Goal: Task Accomplishment & Management: Manage account settings

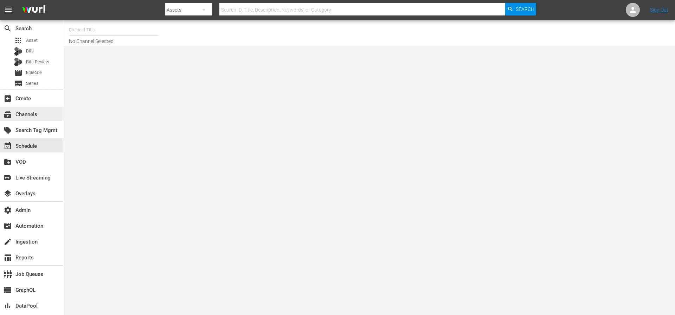
click at [32, 115] on div "subscriptions Channels" at bounding box center [19, 113] width 39 height 6
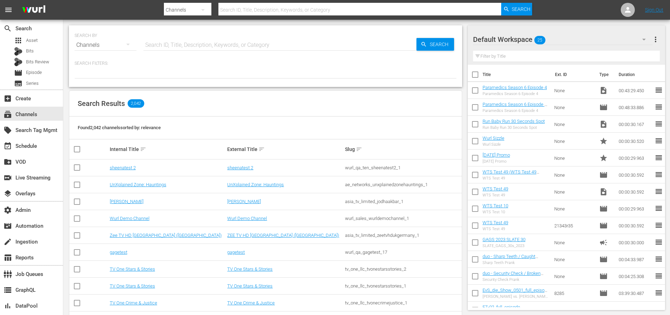
click at [254, 11] on input "text" at bounding box center [359, 9] width 283 height 17
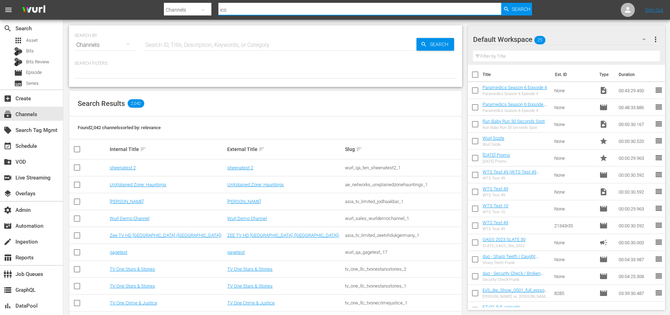
type input "icon"
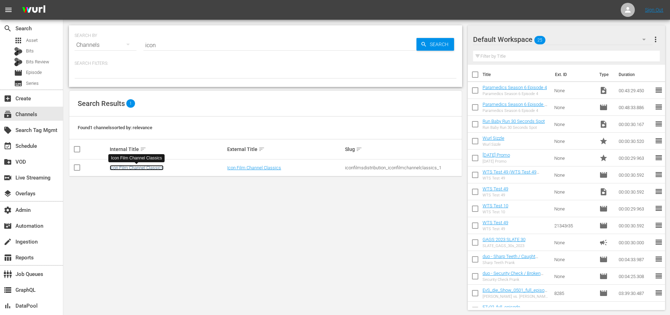
click at [141, 167] on link "Icon Film Channel Classics" at bounding box center [137, 167] width 54 height 5
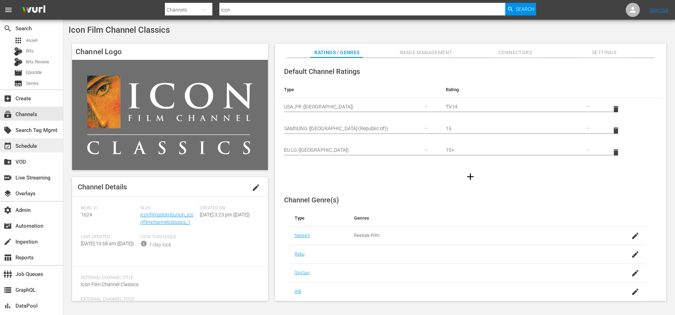
click at [33, 145] on div "event_available Schedule" at bounding box center [19, 145] width 39 height 6
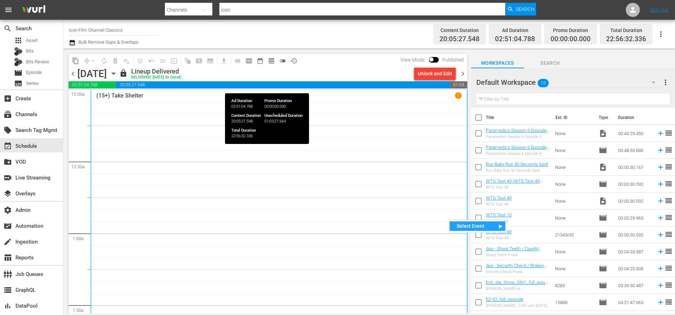
drag, startPoint x: 465, startPoint y: 96, endPoint x: 458, endPoint y: 83, distance: 14.2
click at [458, 83] on div "content_copy compress arrow_drop_down autorenew_outlined delete_forever_outline…" at bounding box center [268, 183] width 399 height 259
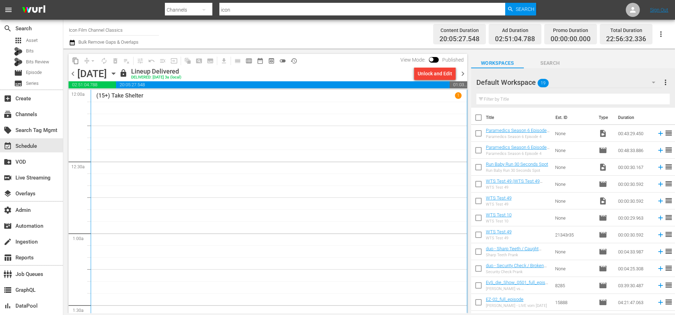
click at [366, 66] on div "content_copy compress arrow_drop_down autorenew_outlined delete_forever_outline…" at bounding box center [268, 61] width 399 height 14
click at [464, 74] on span "chevron_right" at bounding box center [463, 73] width 9 height 9
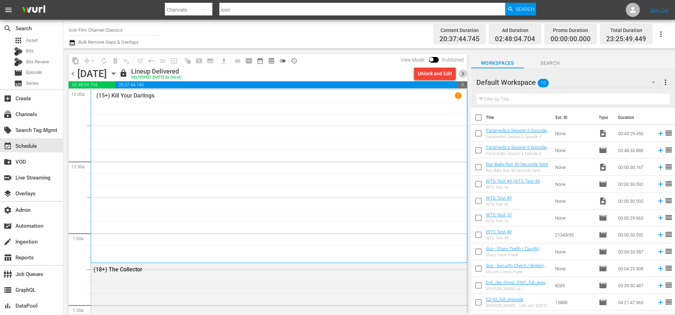
click at [464, 74] on span "chevron_right" at bounding box center [463, 73] width 9 height 9
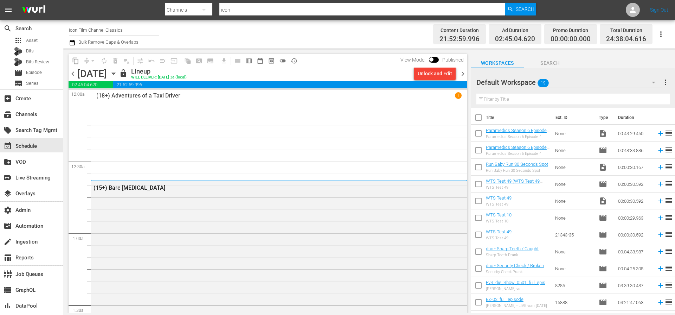
click at [465, 74] on span "chevron_right" at bounding box center [463, 73] width 9 height 9
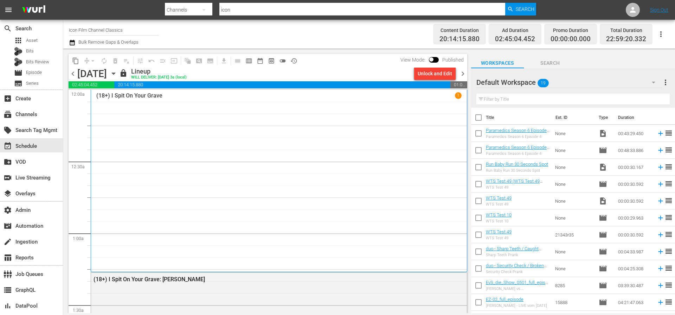
click at [465, 74] on span "chevron_right" at bounding box center [463, 73] width 9 height 9
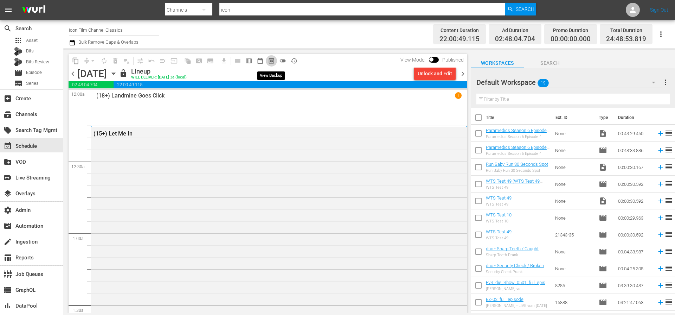
click at [272, 61] on span "preview_outlined" at bounding box center [271, 60] width 7 height 7
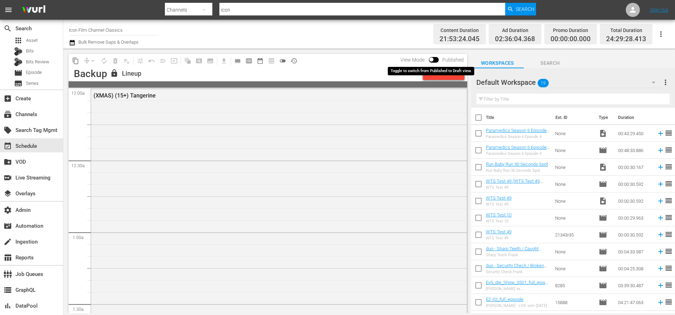
click at [433, 59] on input "checkbox" at bounding box center [431, 60] width 15 height 5
checkbox input "true"
click at [456, 96] on span "1" at bounding box center [459, 95] width 7 height 7
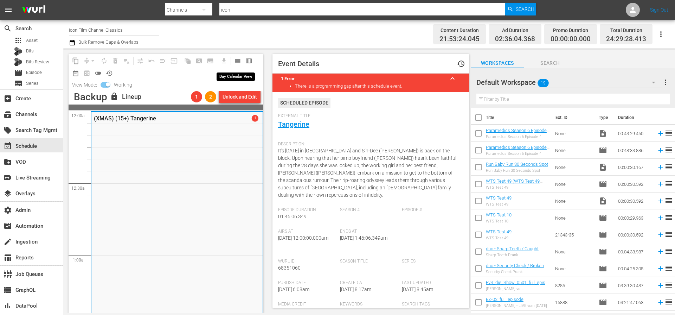
click at [238, 63] on span "calendar_view_day_outlined" at bounding box center [237, 60] width 7 height 7
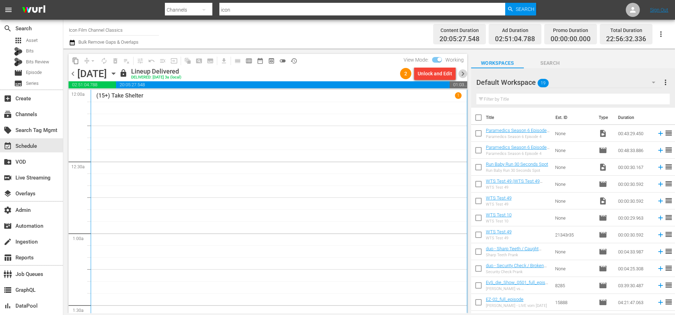
click at [464, 76] on span "chevron_right" at bounding box center [463, 73] width 9 height 9
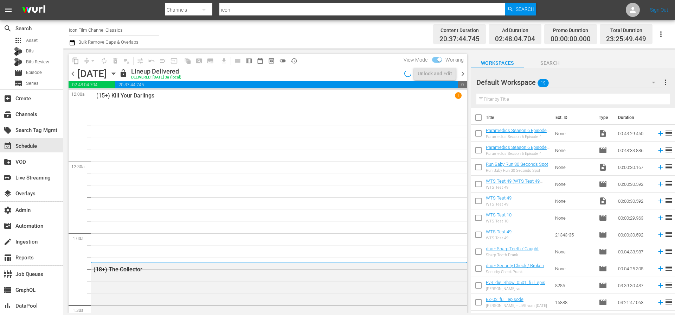
click at [465, 76] on span "chevron_right" at bounding box center [463, 73] width 9 height 9
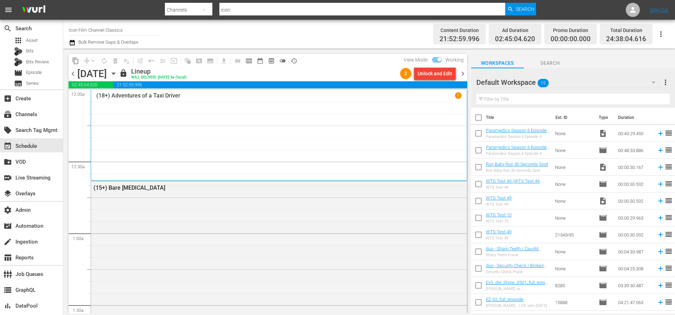
click at [71, 74] on span "chevron_left" at bounding box center [73, 73] width 9 height 9
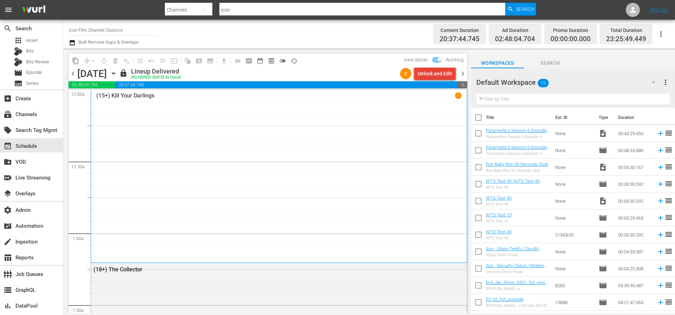
click at [445, 75] on div "Unlock and Edit" at bounding box center [435, 73] width 34 height 13
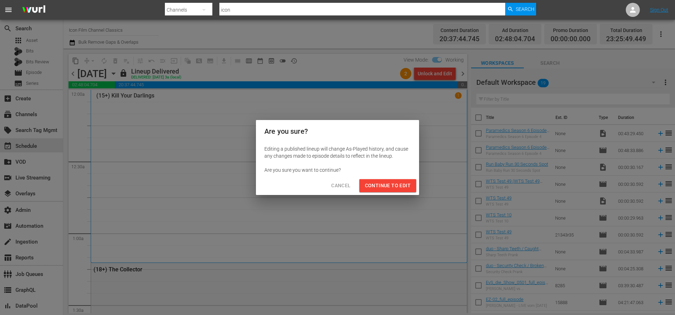
click at [398, 186] on span "Continue to Edit" at bounding box center [388, 185] width 46 height 9
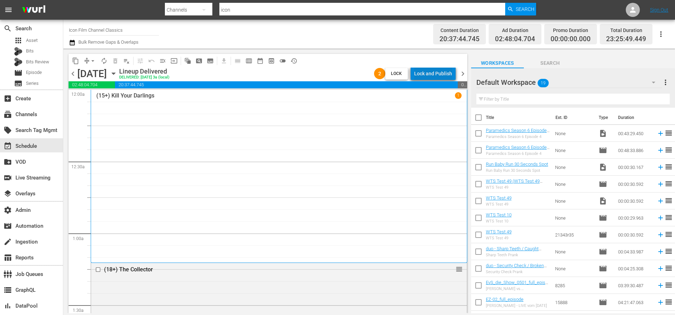
click at [446, 73] on div "Lock and Publish" at bounding box center [433, 73] width 38 height 13
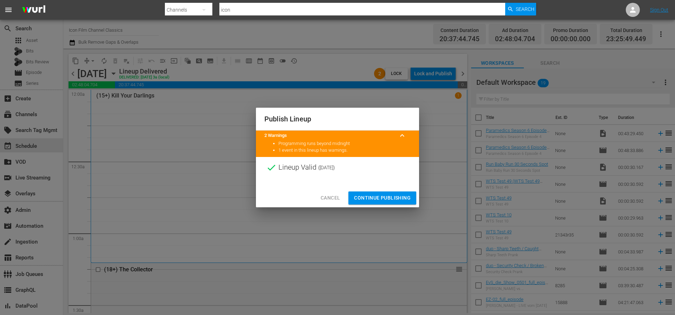
click at [392, 196] on span "Continue Publishing" at bounding box center [382, 197] width 57 height 9
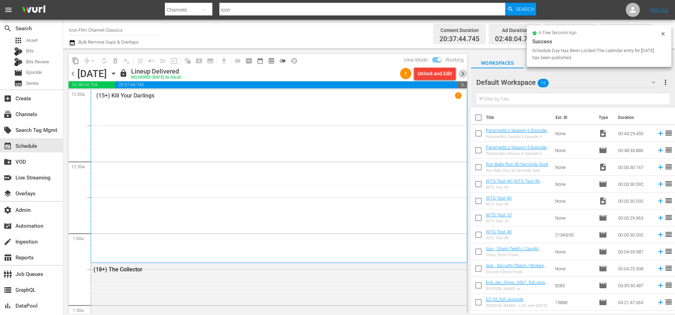
click at [462, 74] on span "chevron_right" at bounding box center [463, 73] width 9 height 9
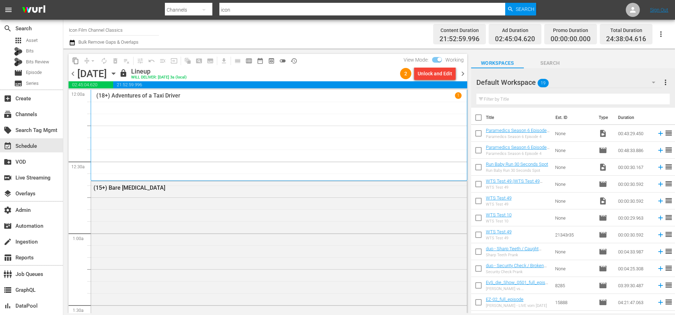
click at [379, 73] on div "lock Lineup WILL DELIVER: [DATE] 3a (local)" at bounding box center [258, 74] width 278 height 12
click at [426, 72] on div "Unlock and Edit" at bounding box center [435, 73] width 34 height 13
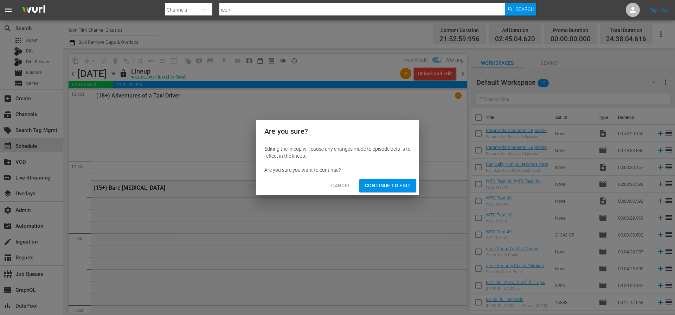
click at [406, 187] on span "Continue to Edit" at bounding box center [388, 185] width 46 height 9
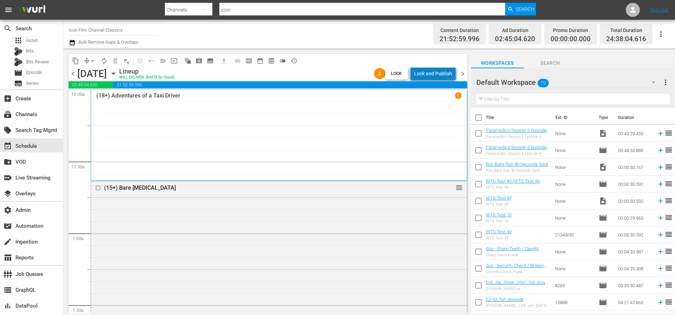
click at [438, 75] on div "Lock and Publish" at bounding box center [433, 73] width 38 height 13
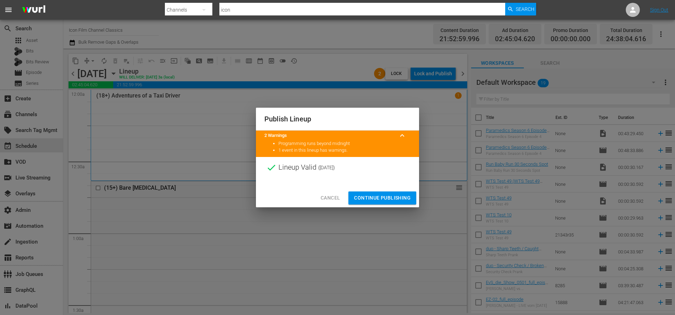
click at [398, 194] on span "Continue Publishing" at bounding box center [382, 197] width 57 height 9
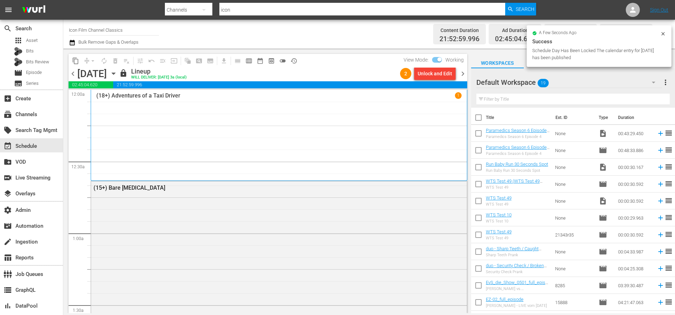
click at [463, 75] on span "chevron_right" at bounding box center [463, 73] width 9 height 9
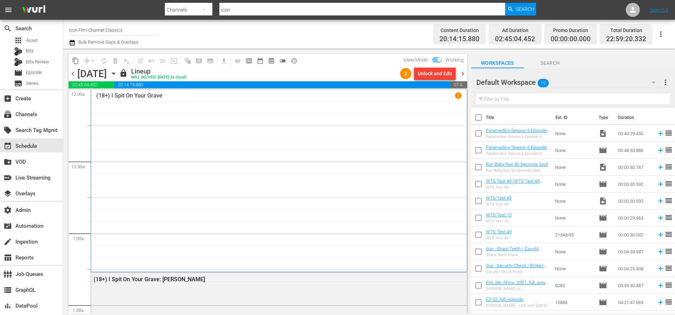
click at [376, 72] on div "lock Lineup WILL DELIVER: [DATE] 3a (local)" at bounding box center [258, 74] width 278 height 12
click at [426, 71] on div "Unlock and Edit" at bounding box center [435, 73] width 34 height 13
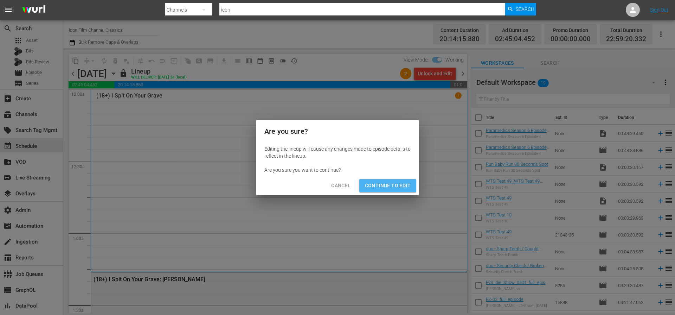
click at [403, 182] on span "Continue to Edit" at bounding box center [388, 185] width 46 height 9
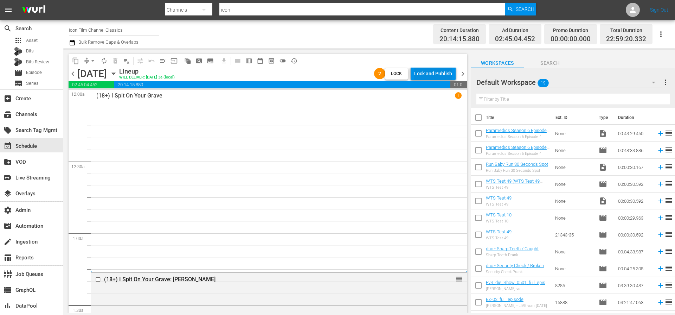
click at [443, 75] on div "Lock and Publish" at bounding box center [433, 73] width 38 height 13
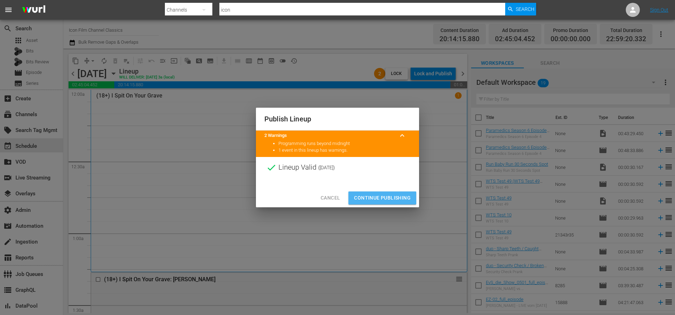
click at [392, 193] on span "Continue Publishing" at bounding box center [382, 197] width 57 height 9
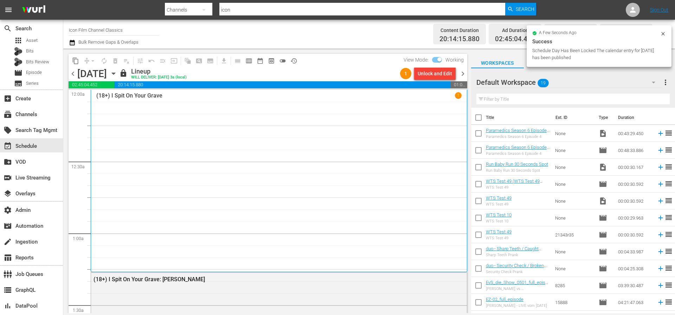
click at [463, 73] on span "chevron_right" at bounding box center [463, 73] width 9 height 9
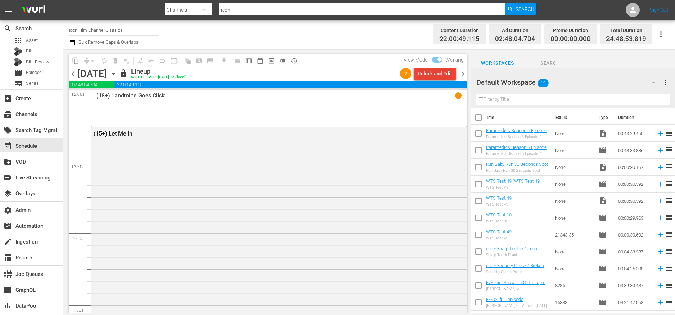
click at [445, 74] on div "Unlock and Edit" at bounding box center [435, 73] width 34 height 13
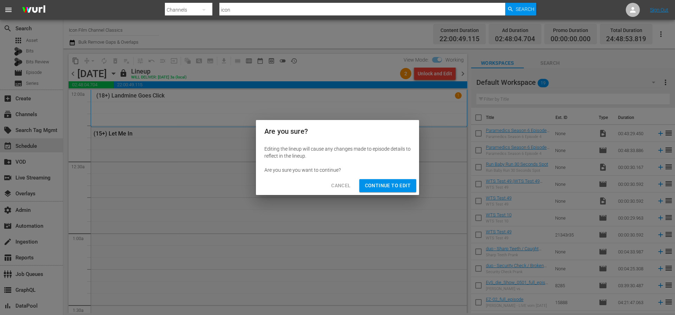
click at [396, 185] on span "Continue to Edit" at bounding box center [388, 185] width 46 height 9
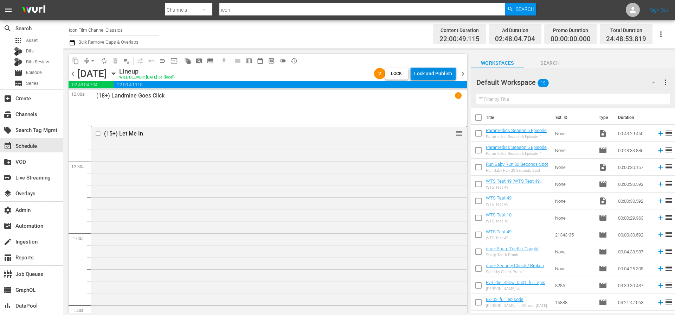
click at [436, 76] on div "Lock and Publish" at bounding box center [433, 73] width 38 height 13
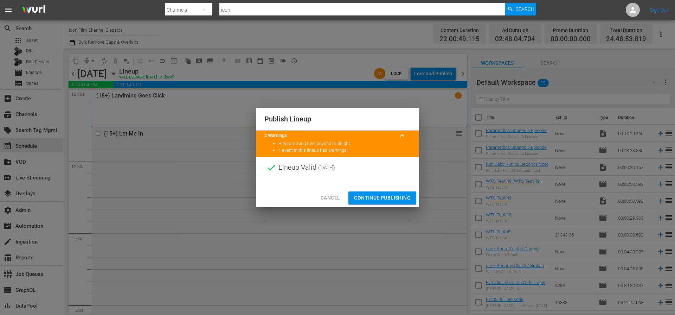
click at [387, 197] on span "Continue Publishing" at bounding box center [382, 197] width 57 height 9
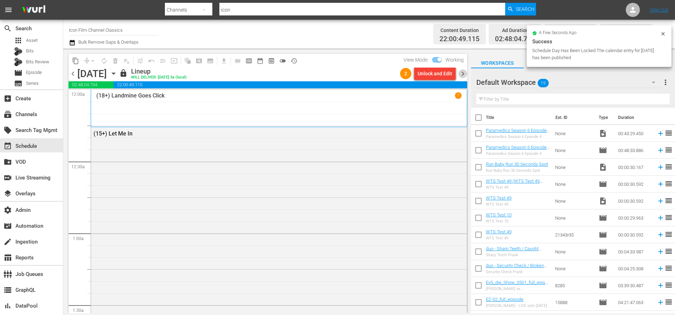
click at [464, 74] on span "chevron_right" at bounding box center [463, 73] width 9 height 9
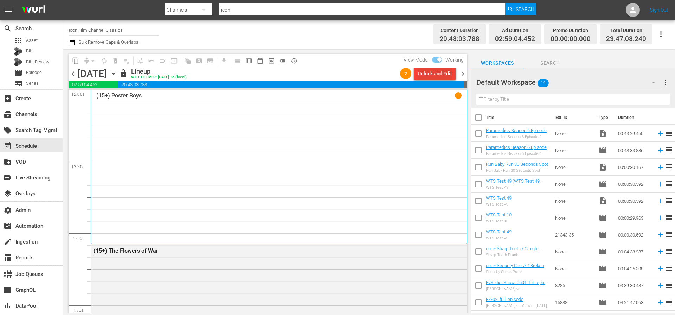
click at [443, 74] on div "Unlock and Edit" at bounding box center [435, 73] width 34 height 13
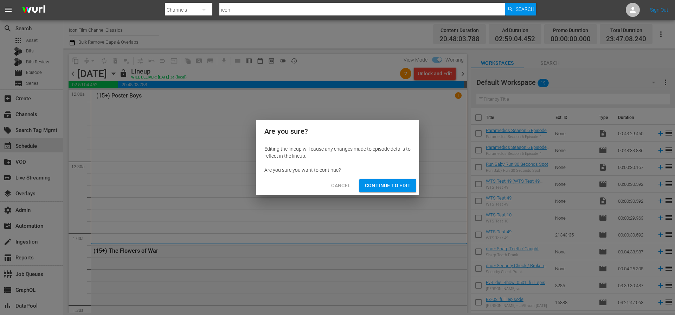
click at [392, 186] on span "Continue to Edit" at bounding box center [388, 185] width 46 height 9
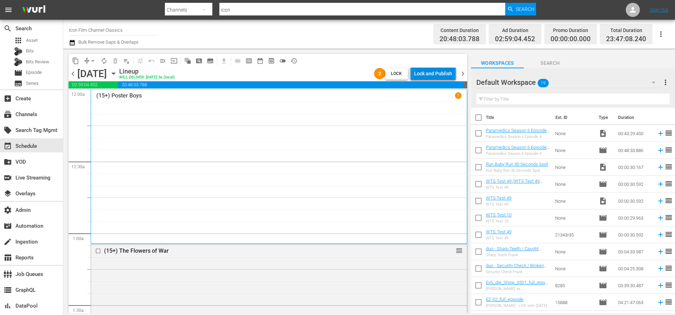
click at [449, 75] on div "Lock and Publish" at bounding box center [433, 73] width 38 height 13
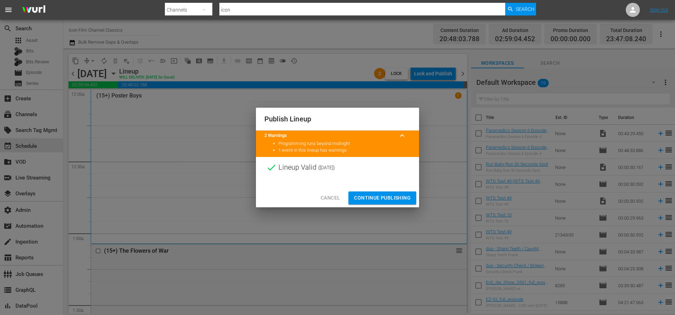
click at [387, 201] on span "Continue Publishing" at bounding box center [382, 197] width 57 height 9
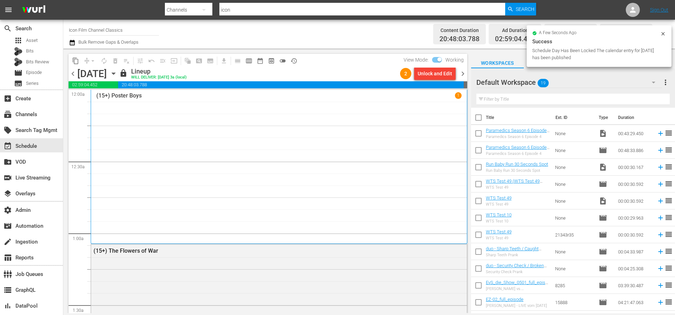
click at [464, 74] on span "chevron_right" at bounding box center [463, 73] width 9 height 9
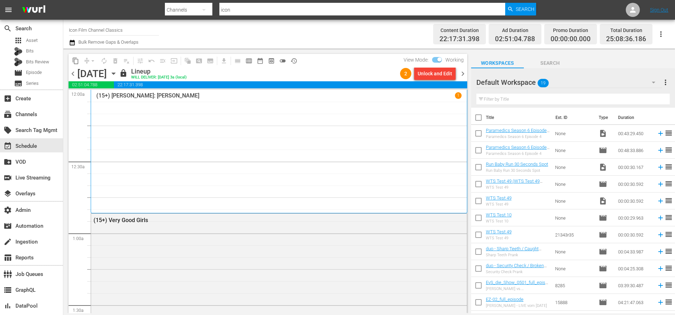
click at [451, 75] on div "Unlock and Edit" at bounding box center [435, 73] width 34 height 13
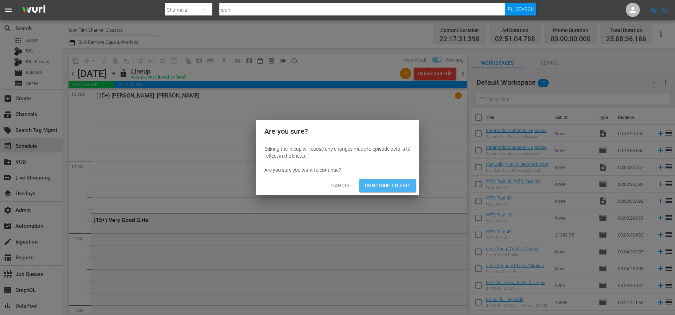
click at [397, 184] on span "Continue to Edit" at bounding box center [388, 185] width 46 height 9
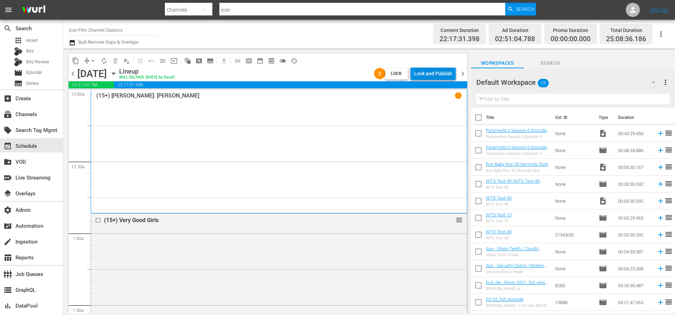
click at [449, 77] on div "Lock and Publish" at bounding box center [433, 73] width 38 height 13
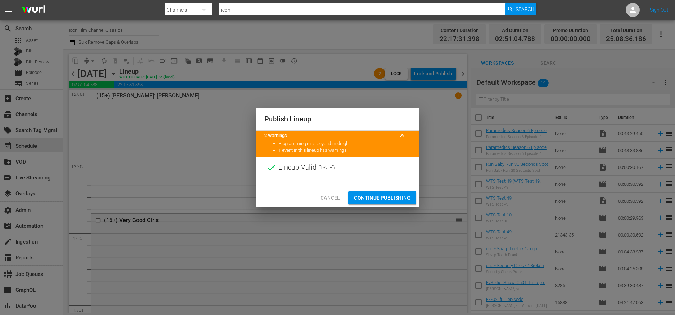
click at [396, 192] on button "Continue Publishing" at bounding box center [383, 197] width 68 height 13
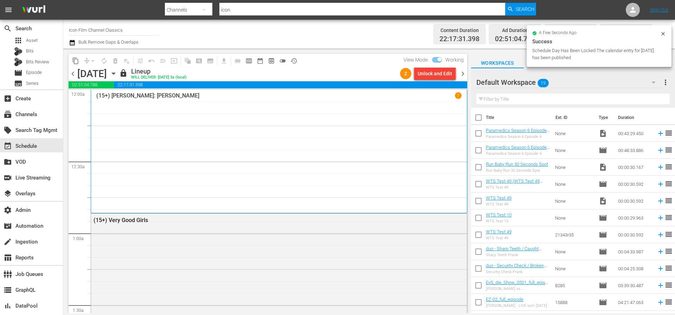
click at [463, 74] on span "chevron_right" at bounding box center [463, 73] width 9 height 9
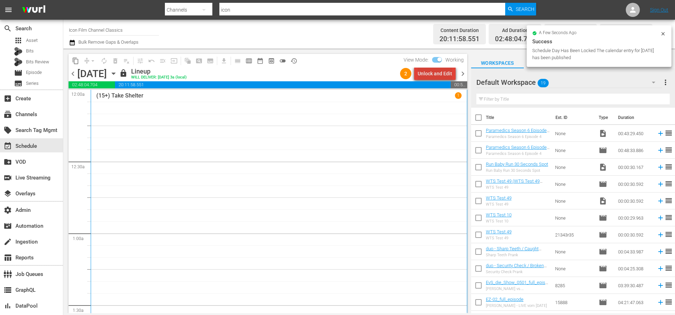
click at [442, 75] on div "Unlock and Edit" at bounding box center [435, 73] width 34 height 13
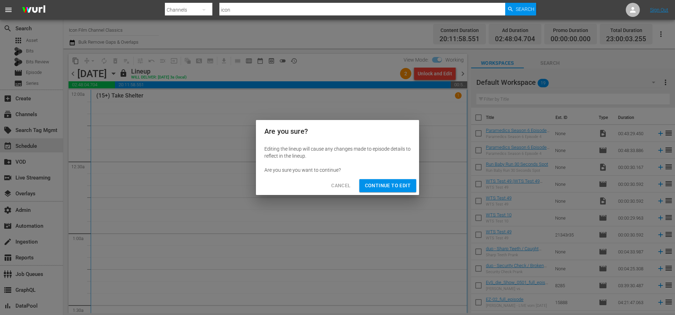
click at [405, 185] on span "Continue to Edit" at bounding box center [388, 185] width 46 height 9
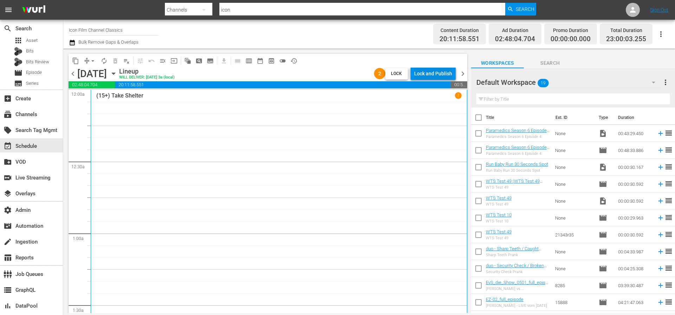
click at [442, 74] on div "Lock and Publish" at bounding box center [433, 73] width 38 height 13
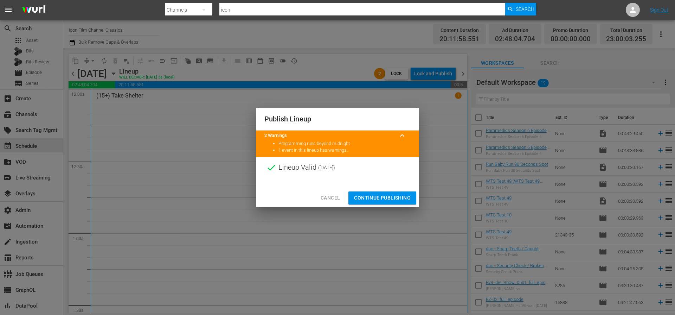
click at [392, 193] on button "Continue Publishing" at bounding box center [383, 197] width 68 height 13
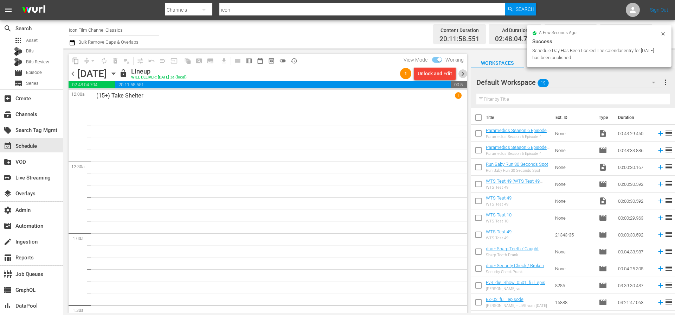
click at [463, 76] on span "chevron_right" at bounding box center [463, 73] width 9 height 9
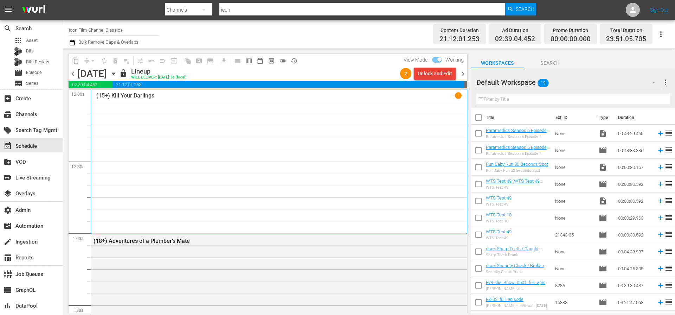
click at [444, 75] on div "Unlock and Edit" at bounding box center [435, 73] width 34 height 13
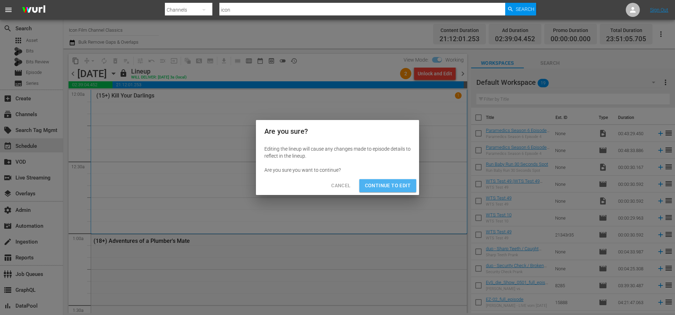
click at [409, 186] on span "Continue to Edit" at bounding box center [388, 185] width 46 height 9
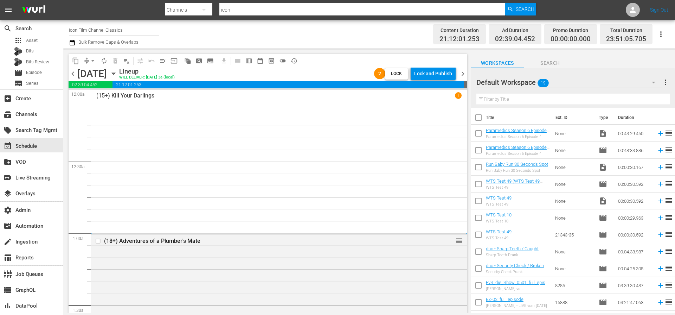
click at [444, 77] on div "Lock and Publish" at bounding box center [433, 73] width 38 height 13
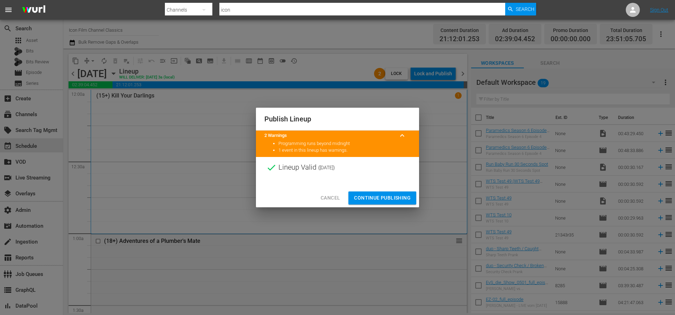
click at [398, 197] on span "Continue Publishing" at bounding box center [382, 197] width 57 height 9
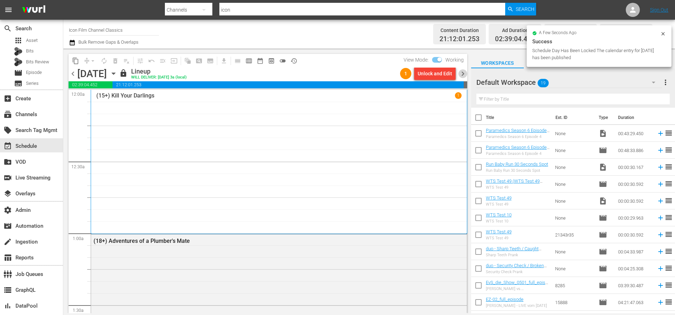
click at [463, 74] on span "chevron_right" at bounding box center [463, 73] width 9 height 9
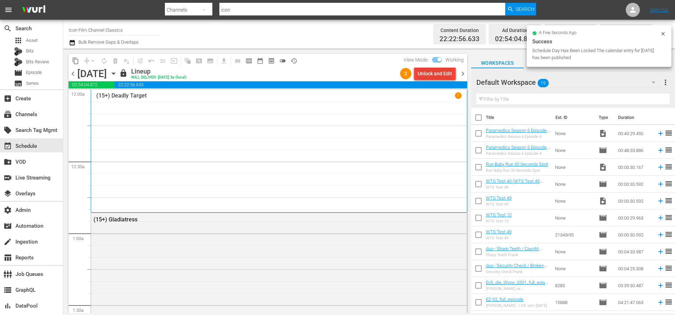
click at [450, 75] on div "Unlock and Edit" at bounding box center [435, 73] width 34 height 13
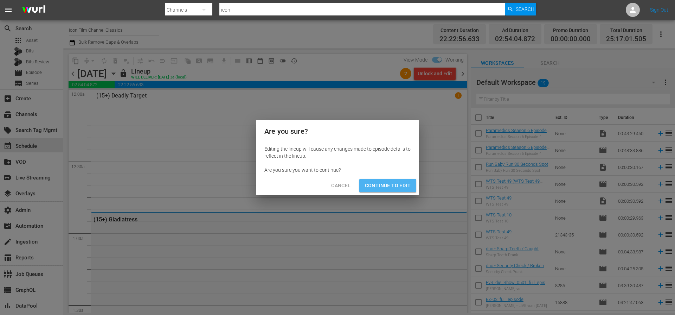
click at [402, 183] on span "Continue to Edit" at bounding box center [388, 185] width 46 height 9
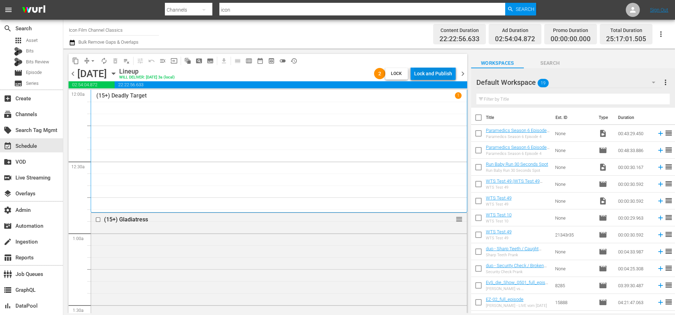
click at [446, 73] on div "Lock and Publish" at bounding box center [433, 73] width 38 height 13
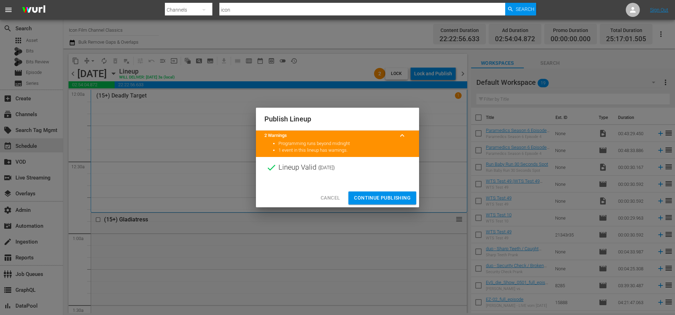
click at [392, 197] on span "Continue Publishing" at bounding box center [382, 197] width 57 height 9
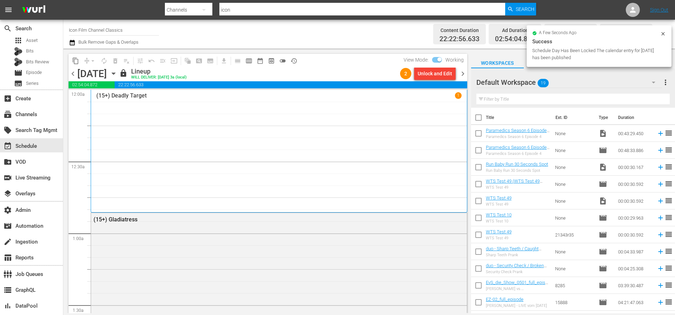
click at [463, 74] on span "chevron_right" at bounding box center [463, 73] width 9 height 9
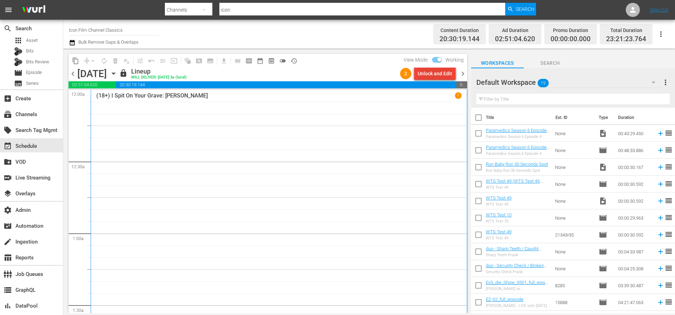
click at [448, 75] on div "Unlock and Edit" at bounding box center [435, 73] width 34 height 13
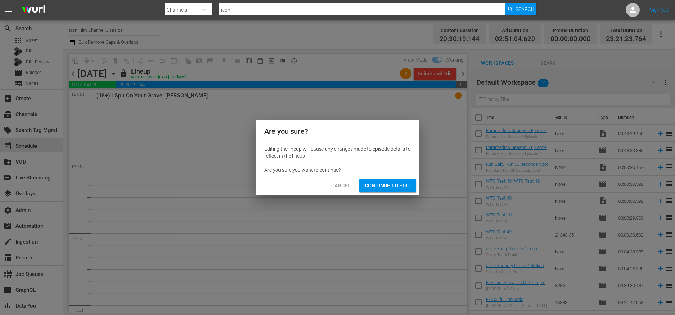
click at [405, 184] on span "Continue to Edit" at bounding box center [388, 185] width 46 height 9
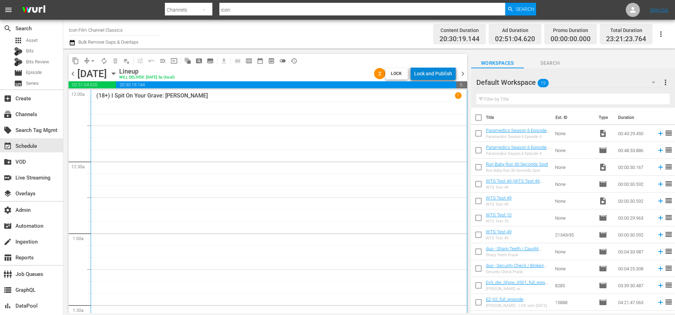
click at [448, 74] on div "Lock and Publish" at bounding box center [433, 73] width 38 height 13
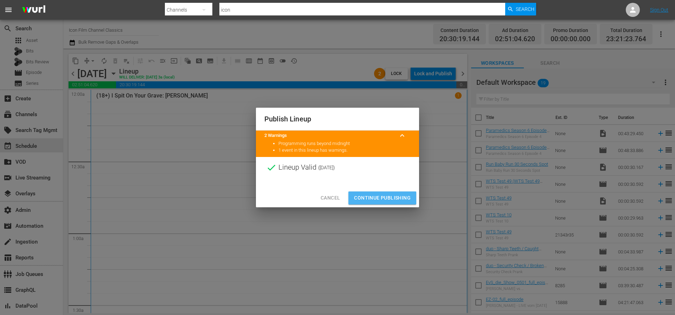
click at [386, 197] on span "Continue Publishing" at bounding box center [382, 197] width 57 height 9
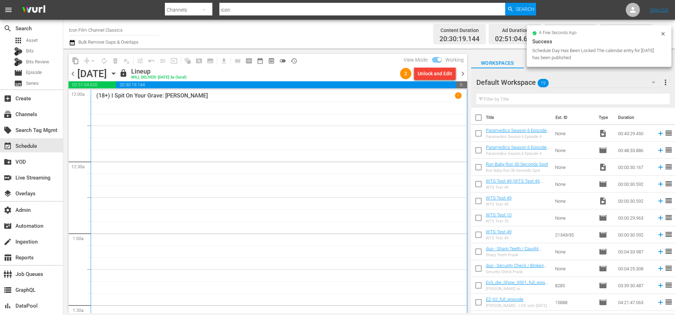
click at [463, 73] on span "chevron_right" at bounding box center [463, 73] width 9 height 9
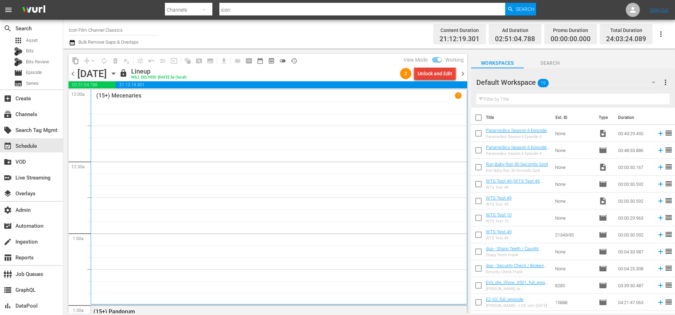
click at [440, 73] on div "Unlock and Edit" at bounding box center [435, 73] width 34 height 13
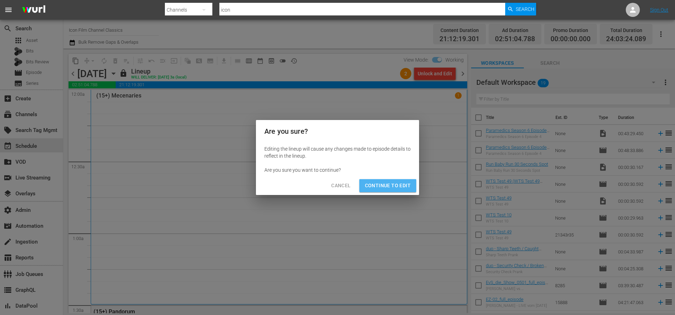
click at [403, 182] on span "Continue to Edit" at bounding box center [388, 185] width 46 height 9
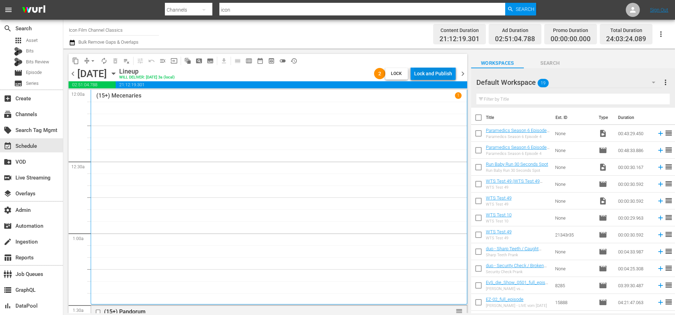
click at [440, 74] on div "Lock and Publish" at bounding box center [433, 73] width 38 height 13
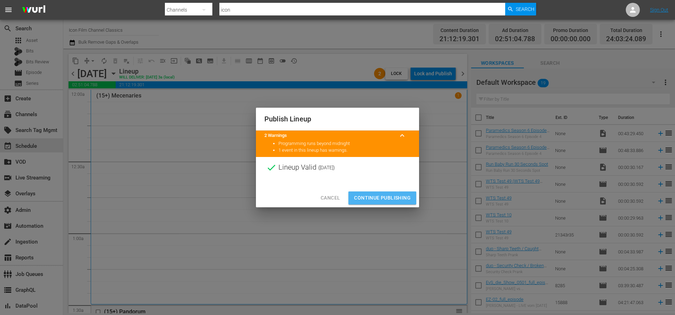
click at [396, 194] on span "Continue Publishing" at bounding box center [382, 197] width 57 height 9
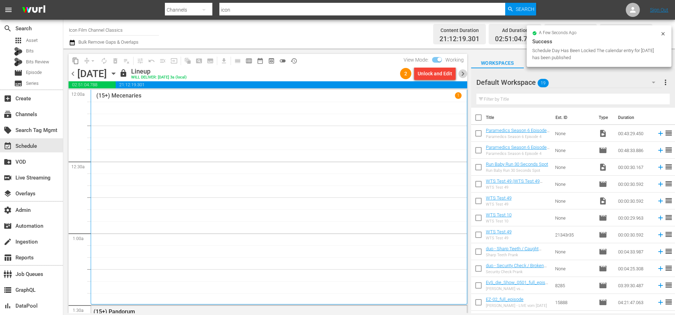
click at [463, 74] on span "chevron_right" at bounding box center [463, 73] width 9 height 9
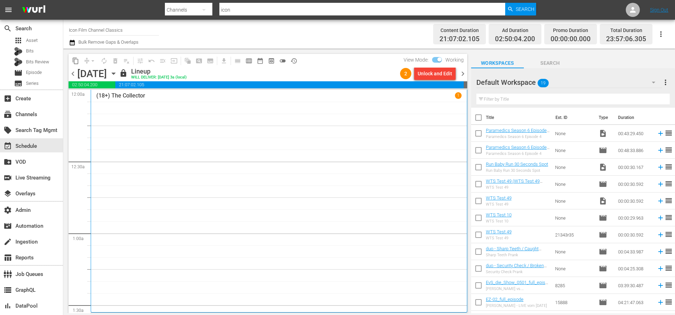
click at [447, 75] on div "Unlock and Edit" at bounding box center [435, 73] width 34 height 13
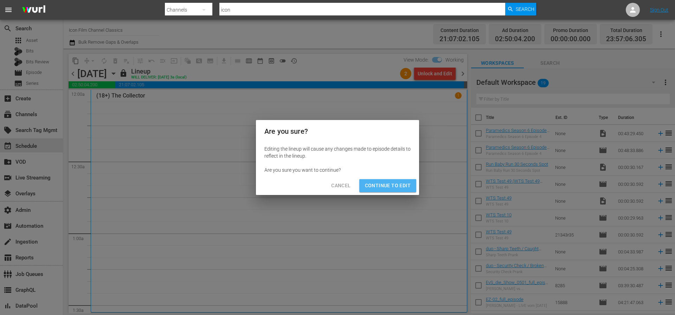
click at [403, 186] on span "Continue to Edit" at bounding box center [388, 185] width 46 height 9
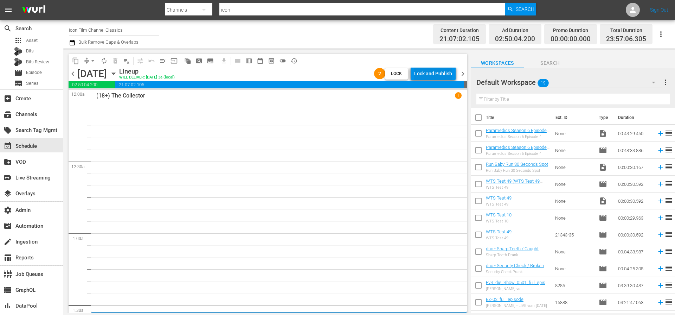
click at [453, 74] on button "Lock and Publish" at bounding box center [433, 73] width 45 height 13
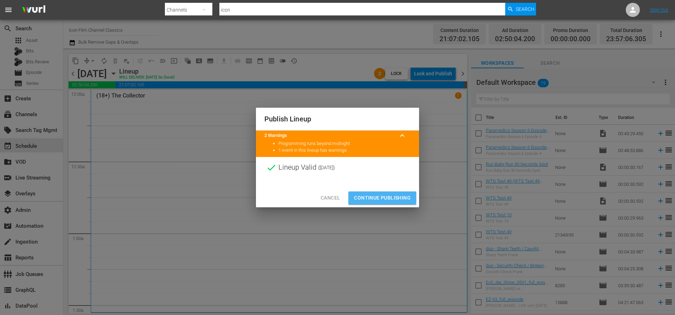
click at [391, 197] on span "Continue Publishing" at bounding box center [382, 197] width 57 height 9
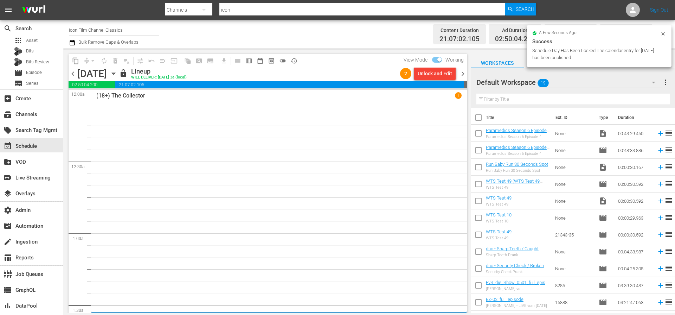
click at [462, 74] on span "chevron_right" at bounding box center [463, 73] width 9 height 9
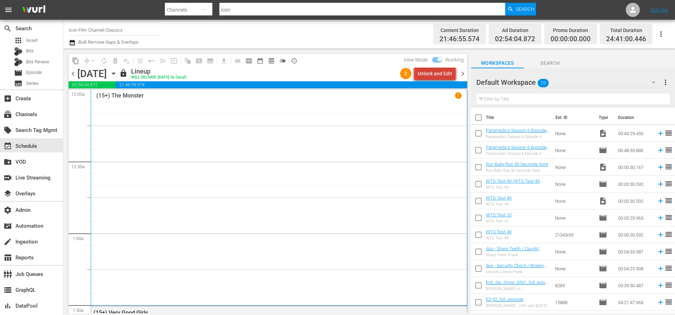
click at [443, 75] on div "Unlock and Edit" at bounding box center [435, 73] width 34 height 13
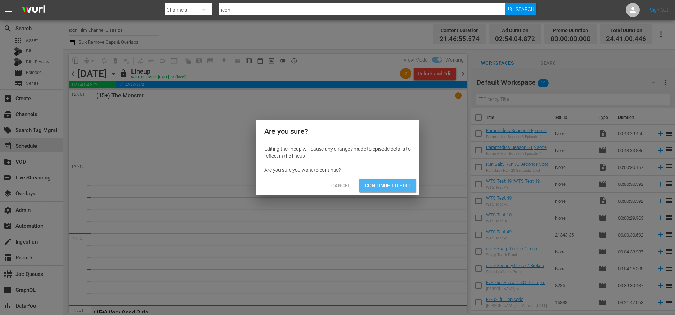
click at [394, 188] on span "Continue to Edit" at bounding box center [388, 185] width 46 height 9
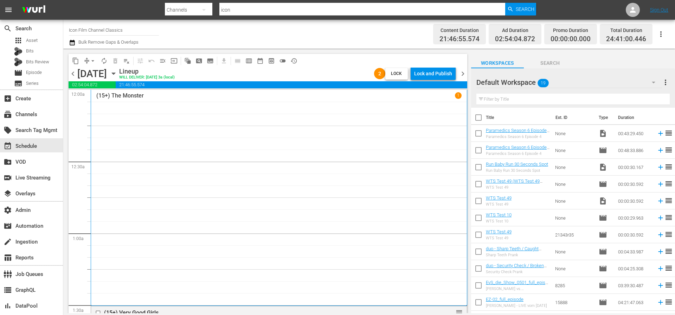
click at [451, 74] on div "Lock and Publish" at bounding box center [433, 73] width 38 height 13
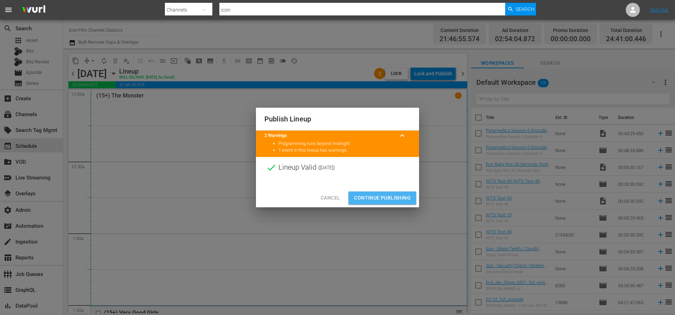
click at [390, 199] on span "Continue Publishing" at bounding box center [382, 197] width 57 height 9
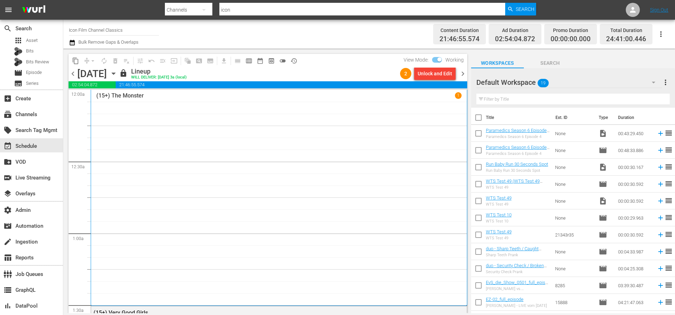
click at [464, 72] on span "chevron_right" at bounding box center [463, 73] width 9 height 9
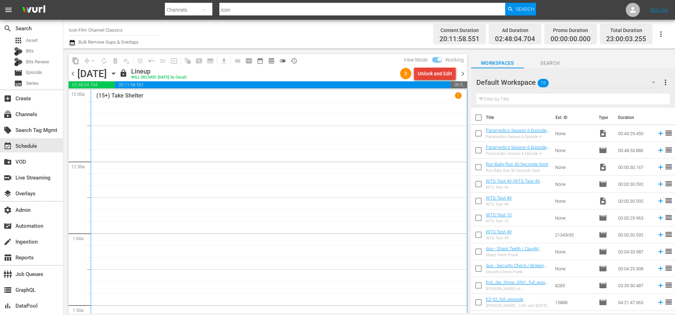
click at [438, 75] on div "Unlock and Edit" at bounding box center [435, 73] width 34 height 13
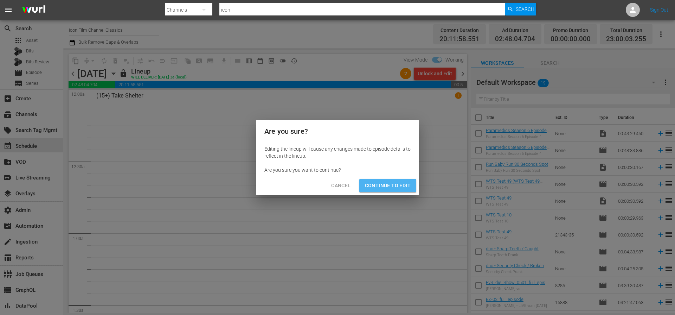
click at [402, 190] on span "Continue to Edit" at bounding box center [388, 185] width 46 height 9
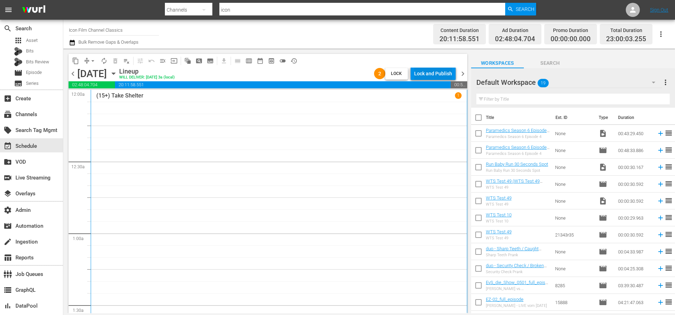
click at [431, 76] on div "Lock and Publish" at bounding box center [433, 73] width 38 height 13
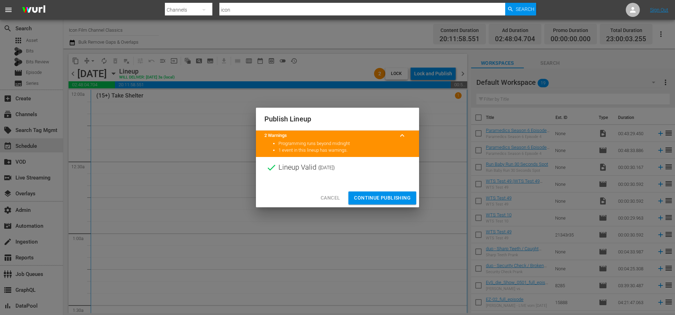
click at [401, 196] on span "Continue Publishing" at bounding box center [382, 197] width 57 height 9
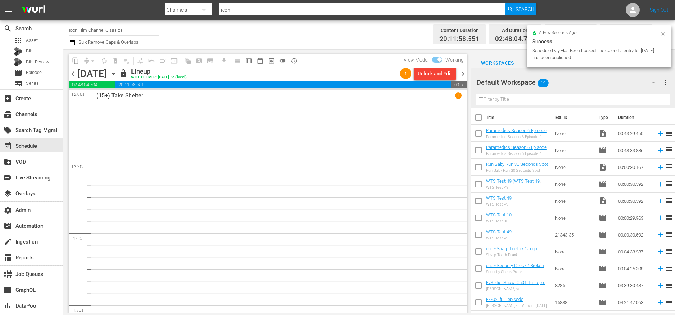
click at [463, 75] on span "chevron_right" at bounding box center [463, 73] width 9 height 9
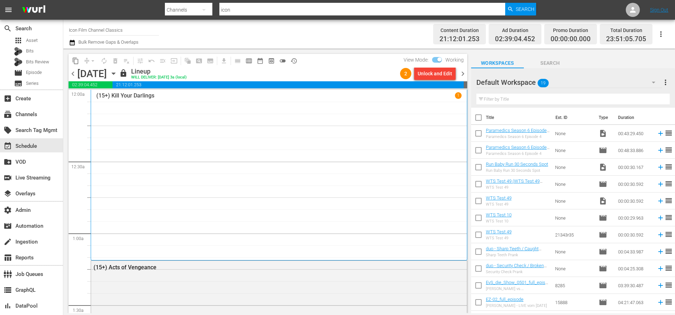
click at [440, 74] on div "Unlock and Edit" at bounding box center [435, 73] width 34 height 13
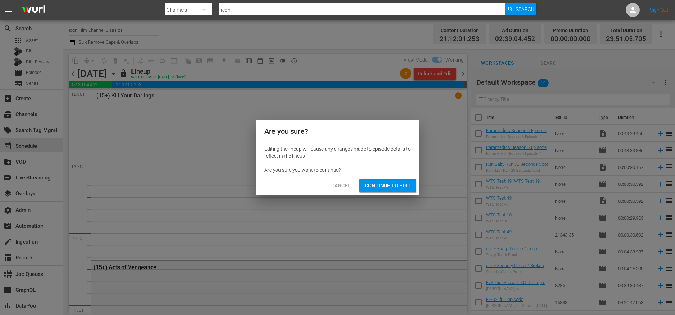
click at [394, 185] on span "Continue to Edit" at bounding box center [388, 185] width 46 height 9
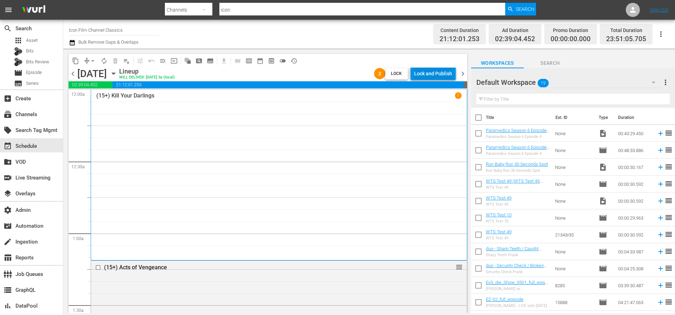
click at [434, 74] on div "Lock and Publish" at bounding box center [433, 73] width 38 height 13
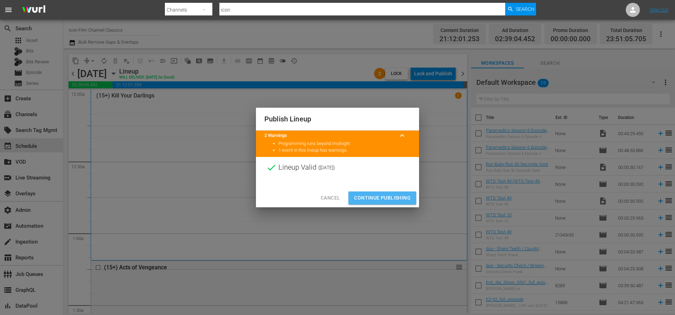
click at [390, 196] on span "Continue Publishing" at bounding box center [382, 197] width 57 height 9
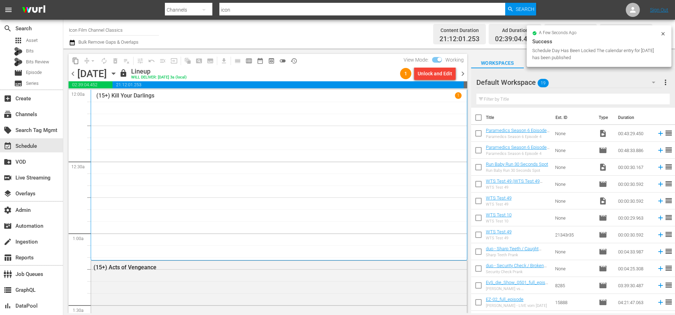
click at [464, 74] on span "chevron_right" at bounding box center [463, 73] width 9 height 9
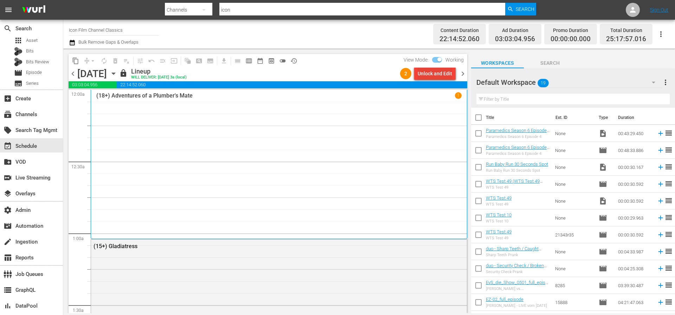
click at [445, 75] on div "Unlock and Edit" at bounding box center [435, 73] width 34 height 13
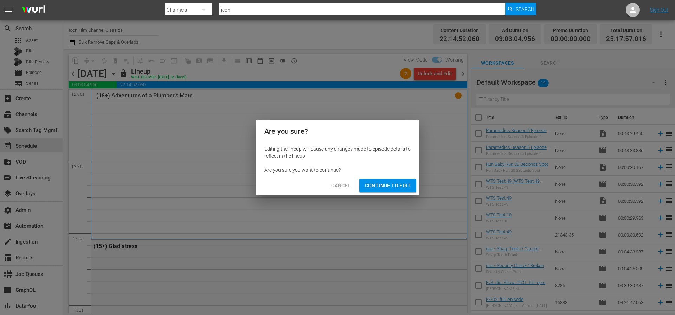
click at [406, 186] on span "Continue to Edit" at bounding box center [388, 185] width 46 height 9
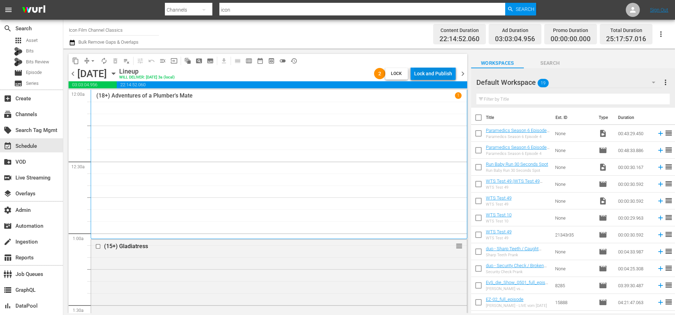
click at [440, 75] on div "Lock and Publish" at bounding box center [433, 73] width 38 height 13
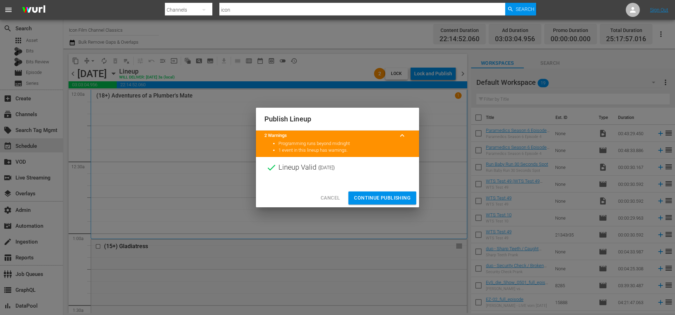
click at [394, 195] on span "Continue Publishing" at bounding box center [382, 197] width 57 height 9
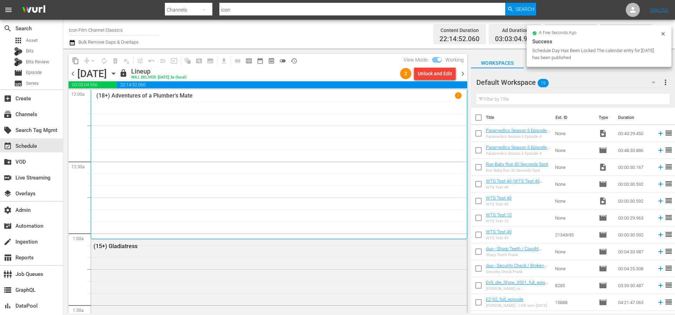
click at [463, 73] on span "chevron_right" at bounding box center [463, 73] width 9 height 9
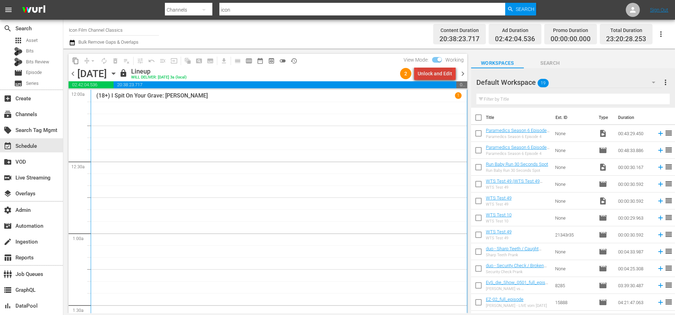
click at [447, 75] on div "Unlock and Edit" at bounding box center [435, 73] width 34 height 13
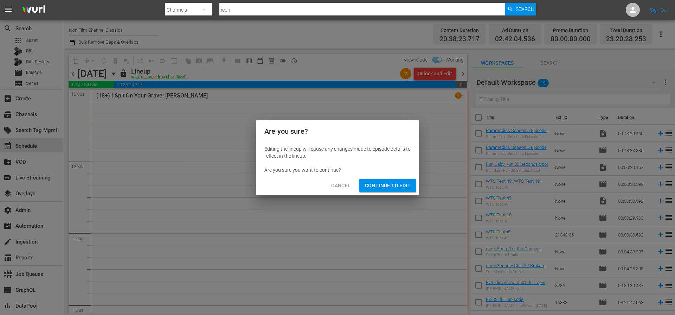
click at [395, 184] on span "Continue to Edit" at bounding box center [388, 185] width 46 height 9
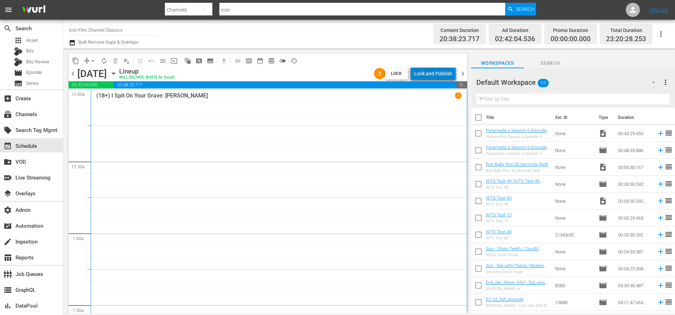
click at [441, 75] on div "Lock and Publish" at bounding box center [433, 73] width 38 height 13
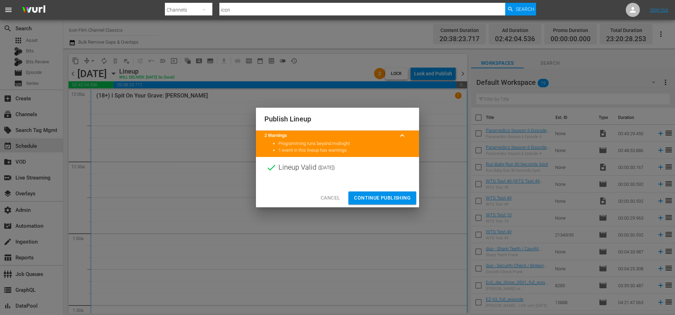
click at [395, 198] on span "Continue Publishing" at bounding box center [382, 197] width 57 height 9
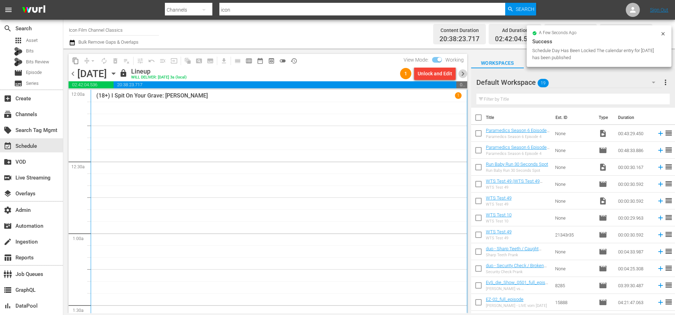
click at [463, 74] on span "chevron_right" at bounding box center [463, 73] width 9 height 9
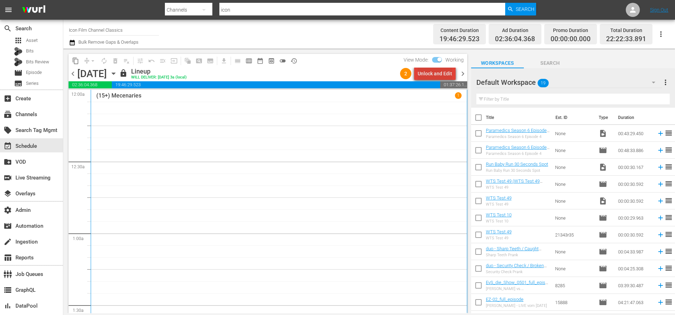
click at [447, 75] on div "Unlock and Edit" at bounding box center [435, 73] width 34 height 13
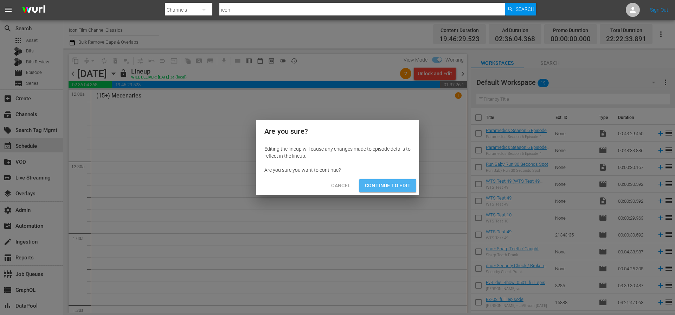
click at [405, 191] on button "Continue to Edit" at bounding box center [388, 185] width 57 height 13
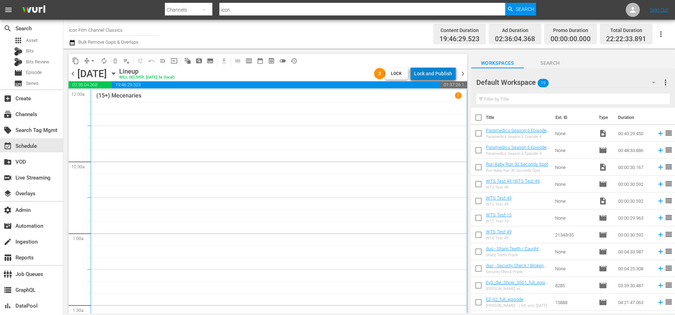
click at [444, 71] on div "Lock and Publish" at bounding box center [433, 73] width 38 height 13
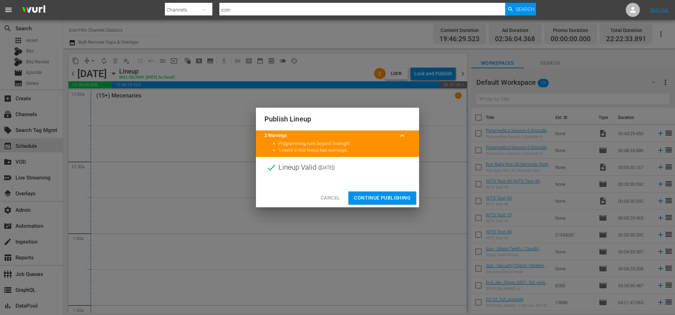
click at [396, 196] on span "Continue Publishing" at bounding box center [382, 197] width 57 height 9
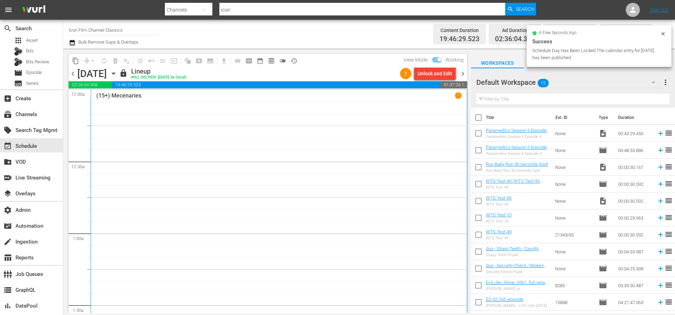
click at [463, 73] on span "chevron_right" at bounding box center [463, 73] width 9 height 9
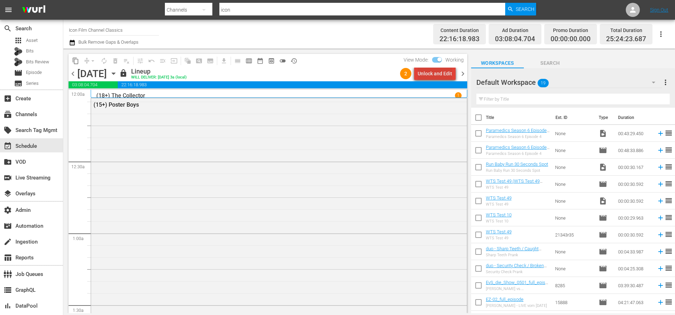
click at [449, 74] on div "Unlock and Edit" at bounding box center [435, 73] width 34 height 13
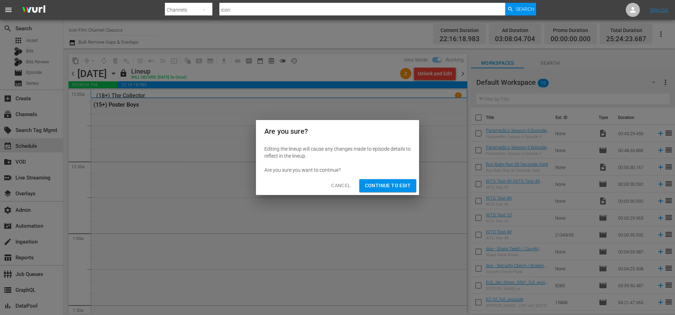
click at [396, 185] on span "Continue to Edit" at bounding box center [388, 185] width 46 height 9
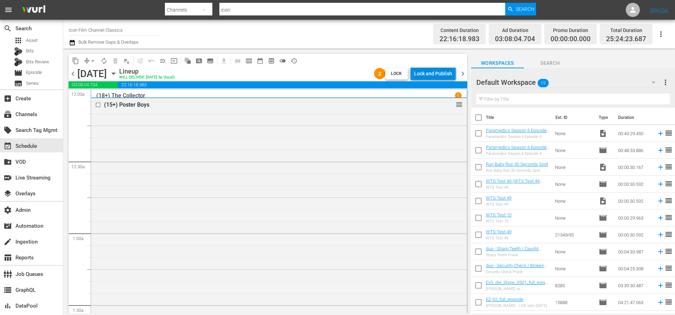
click at [446, 75] on div "Lock and Publish" at bounding box center [433, 73] width 38 height 13
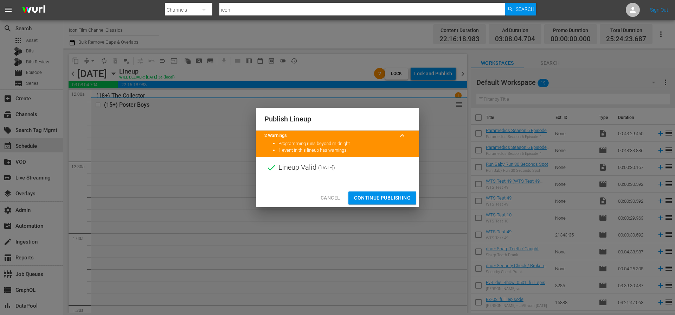
click at [396, 195] on span "Continue Publishing" at bounding box center [382, 197] width 57 height 9
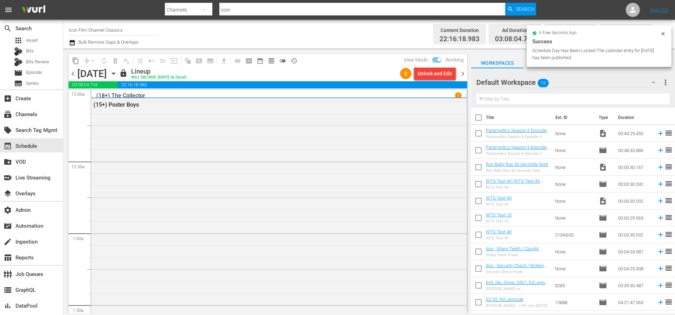
click at [461, 73] on span "chevron_right" at bounding box center [463, 73] width 9 height 9
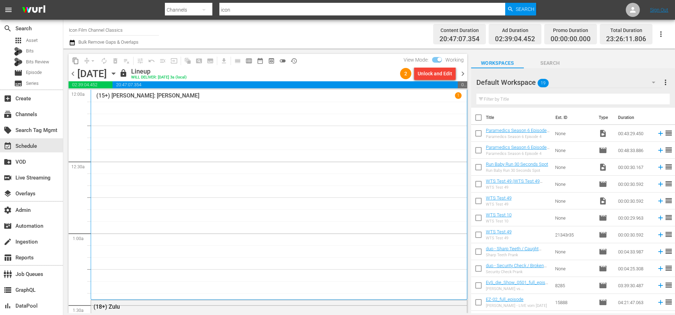
click at [461, 73] on span "chevron_right" at bounding box center [463, 73] width 9 height 9
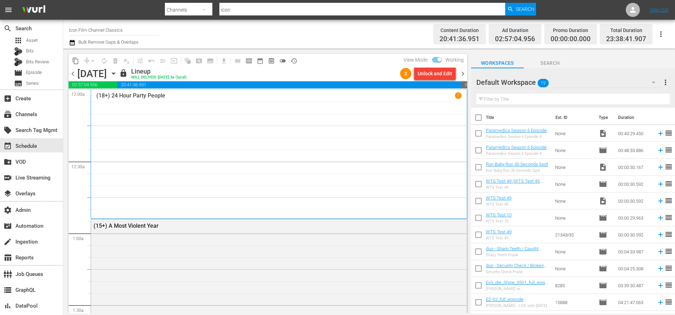
click at [69, 76] on span "chevron_left" at bounding box center [73, 73] width 9 height 9
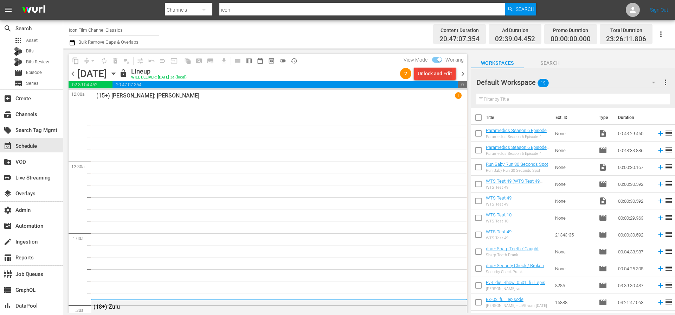
click at [442, 74] on div "Unlock and Edit" at bounding box center [435, 73] width 34 height 13
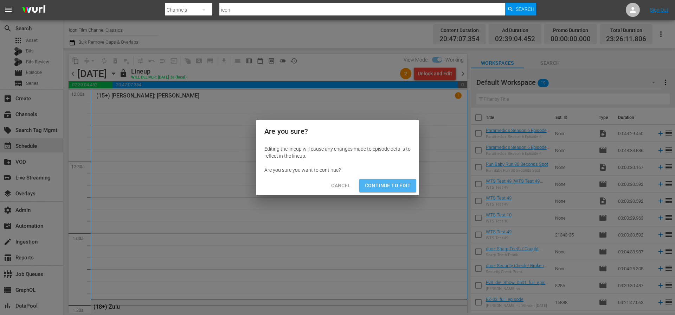
click at [393, 185] on span "Continue to Edit" at bounding box center [388, 185] width 46 height 9
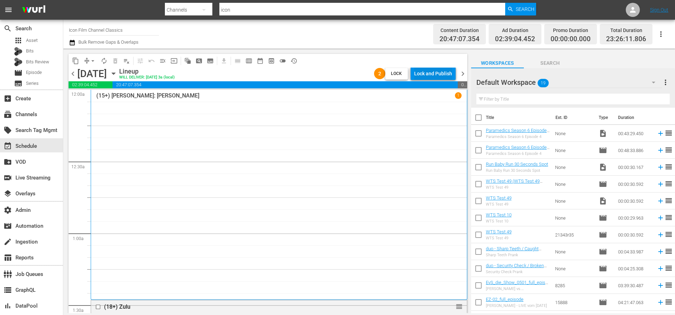
click at [437, 78] on div "Lock and Publish" at bounding box center [433, 73] width 38 height 13
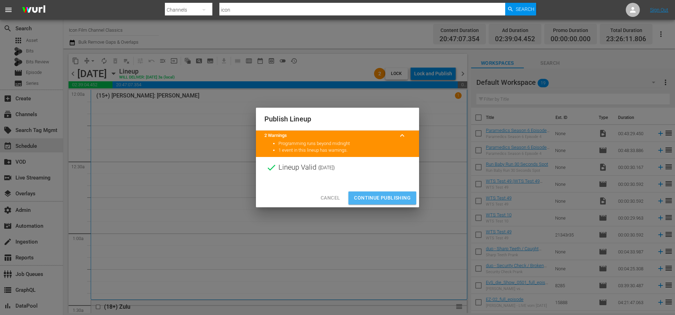
click at [394, 195] on span "Continue Publishing" at bounding box center [382, 197] width 57 height 9
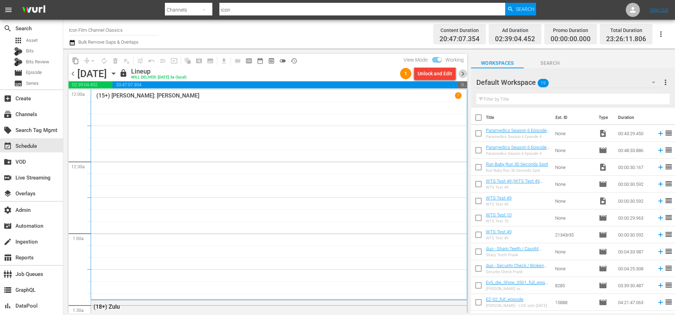
click at [463, 74] on span "chevron_right" at bounding box center [463, 73] width 9 height 9
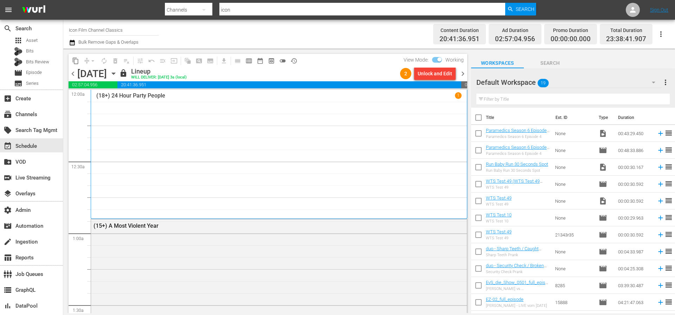
click at [447, 76] on div "Unlock and Edit" at bounding box center [435, 73] width 34 height 13
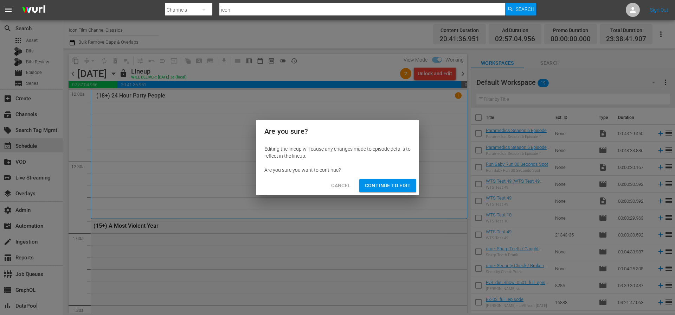
click at [393, 185] on span "Continue to Edit" at bounding box center [388, 185] width 46 height 9
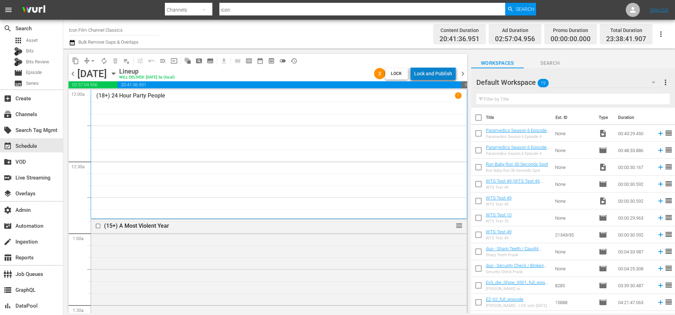
click at [443, 76] on div "Lock and Publish" at bounding box center [433, 73] width 38 height 13
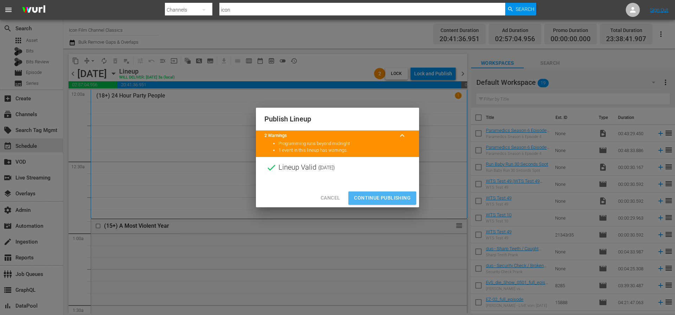
click at [391, 195] on span "Continue Publishing" at bounding box center [382, 197] width 57 height 9
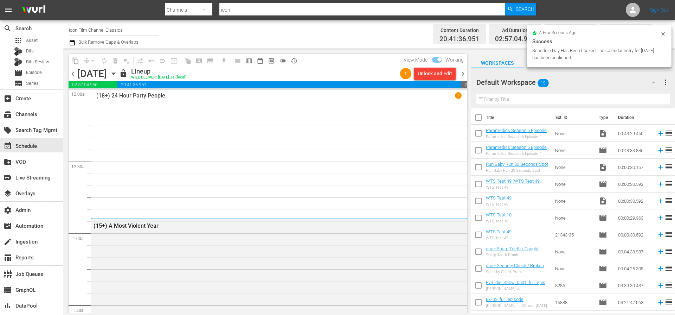
click at [463, 73] on span "chevron_right" at bounding box center [463, 73] width 9 height 9
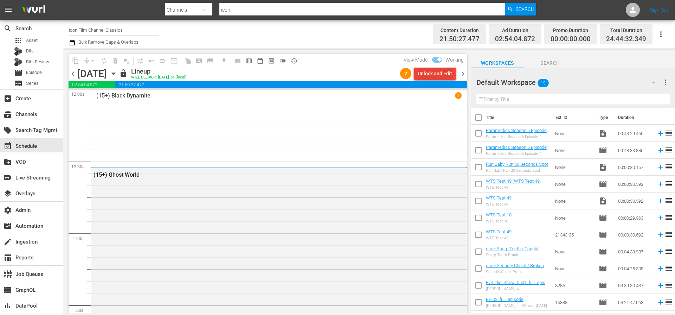
click at [445, 74] on div "Unlock and Edit" at bounding box center [435, 73] width 34 height 13
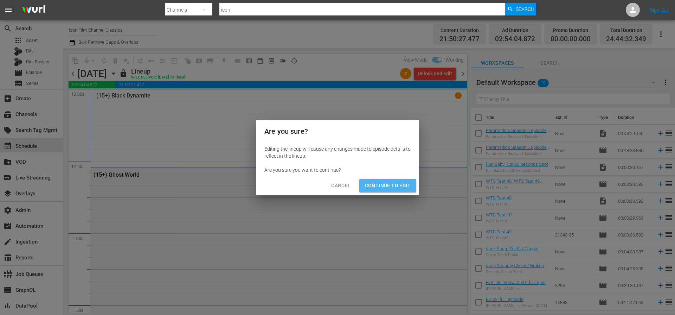
click at [399, 183] on span "Continue to Edit" at bounding box center [388, 185] width 46 height 9
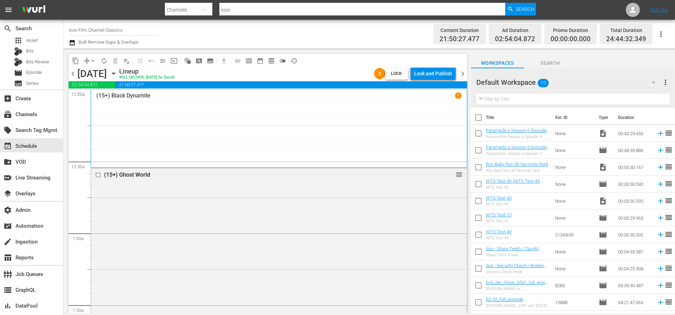
click at [441, 74] on div "Lock and Publish" at bounding box center [433, 73] width 38 height 13
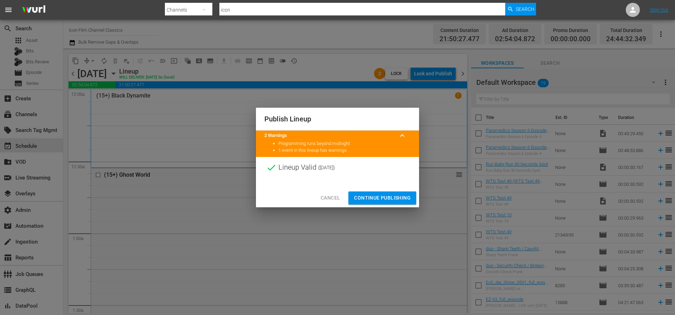
click at [395, 197] on span "Continue Publishing" at bounding box center [382, 197] width 57 height 9
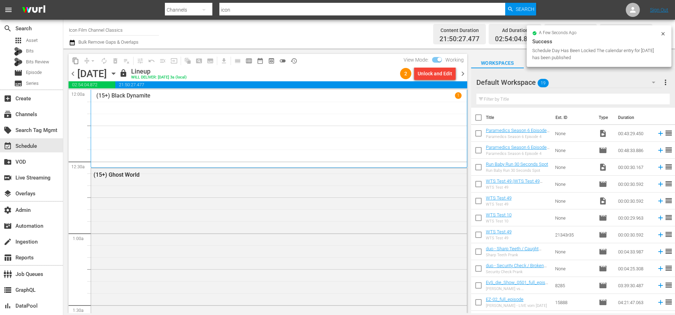
click at [463, 73] on span "chevron_right" at bounding box center [463, 73] width 9 height 9
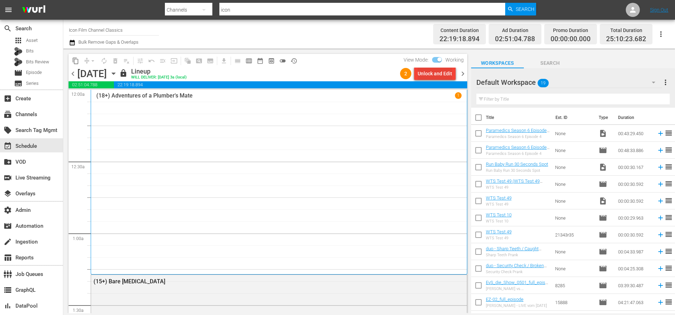
click at [445, 74] on div "Unlock and Edit" at bounding box center [435, 73] width 34 height 13
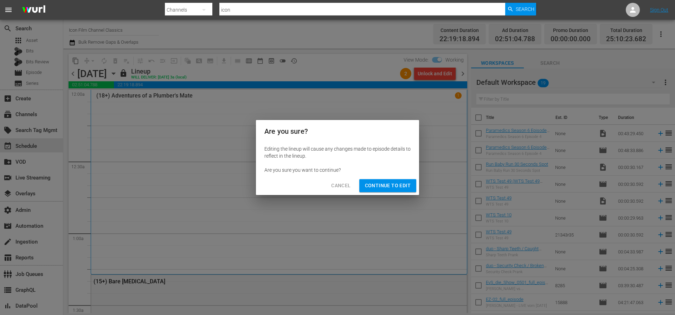
click at [405, 186] on span "Continue to Edit" at bounding box center [388, 185] width 46 height 9
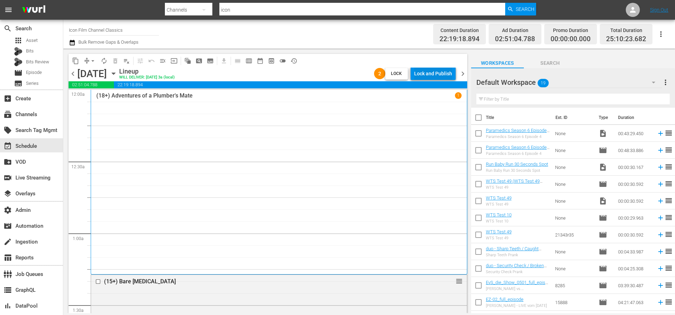
click at [440, 76] on div "Lock and Publish" at bounding box center [433, 73] width 38 height 13
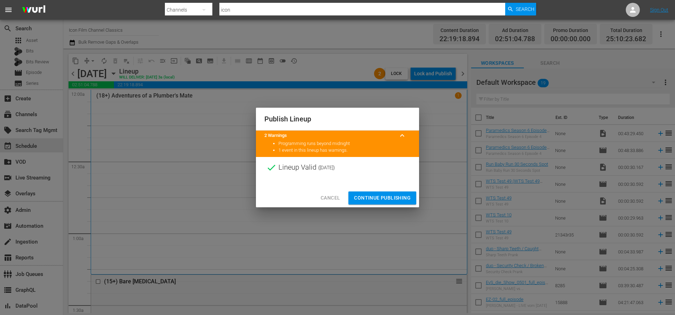
click at [397, 195] on span "Continue Publishing" at bounding box center [382, 197] width 57 height 9
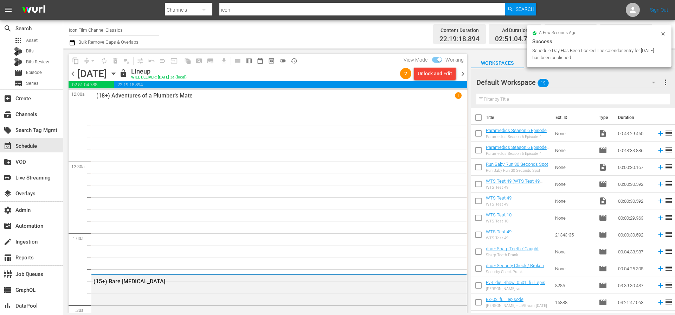
click at [462, 73] on span "chevron_right" at bounding box center [463, 73] width 9 height 9
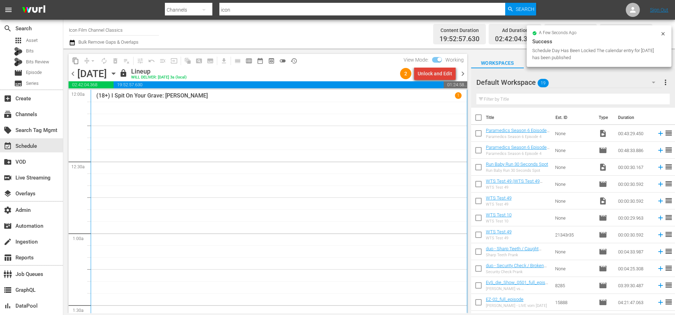
click at [451, 74] on div "Unlock and Edit" at bounding box center [435, 73] width 34 height 13
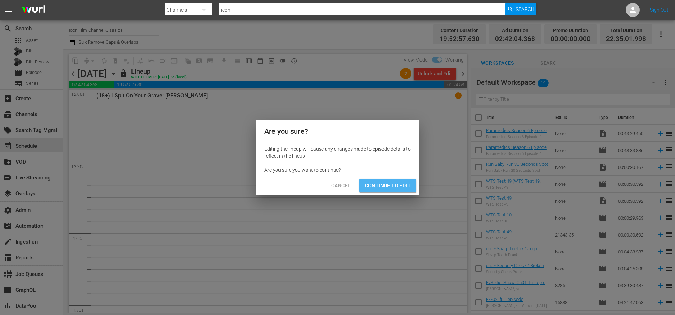
click at [404, 185] on span "Continue to Edit" at bounding box center [388, 185] width 46 height 9
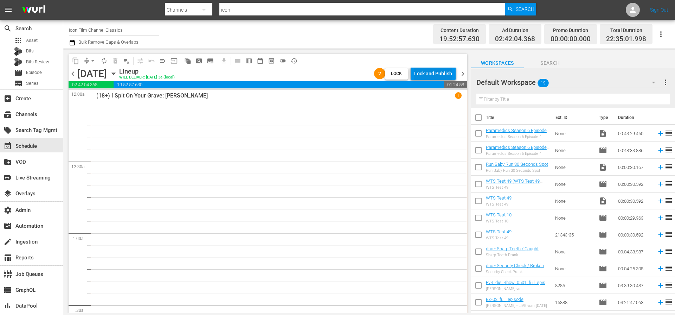
click at [444, 74] on div "Lock and Publish" at bounding box center [433, 73] width 38 height 13
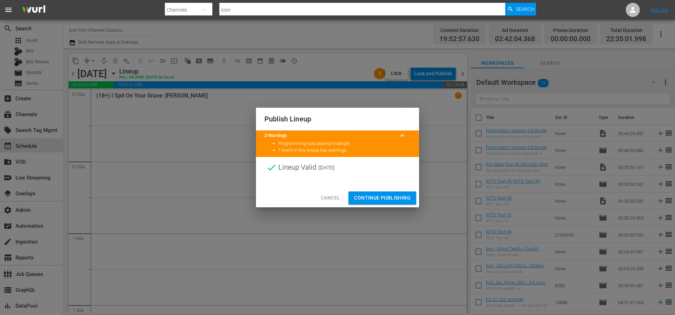
click at [400, 194] on span "Continue Publishing" at bounding box center [382, 197] width 57 height 9
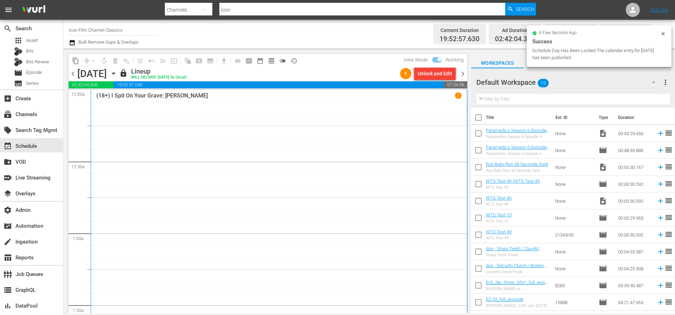
click at [463, 73] on span "chevron_right" at bounding box center [463, 73] width 9 height 9
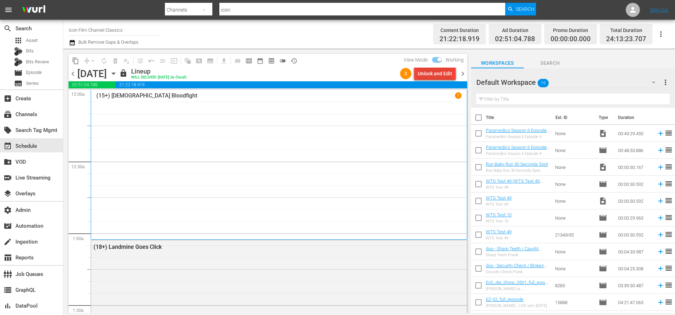
click at [449, 73] on div "Unlock and Edit" at bounding box center [435, 73] width 34 height 13
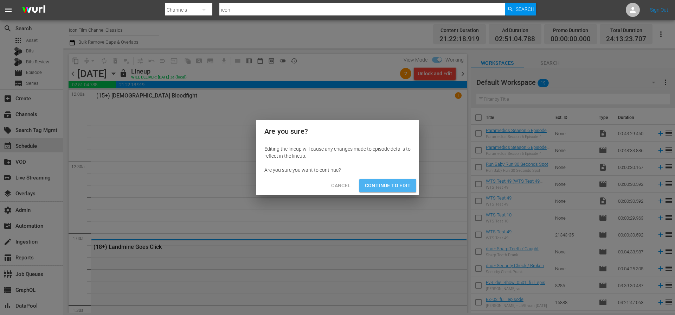
click at [401, 189] on span "Continue to Edit" at bounding box center [388, 185] width 46 height 9
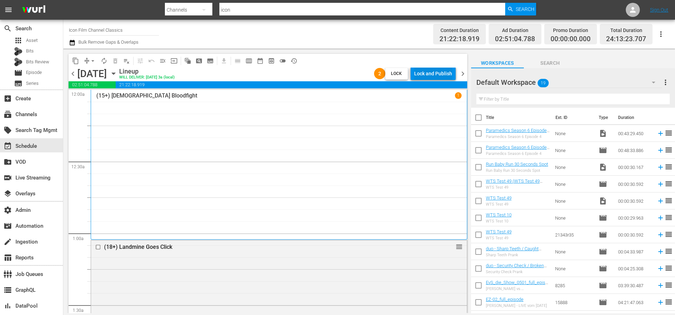
click at [451, 75] on div "Lock and Publish" at bounding box center [433, 73] width 38 height 13
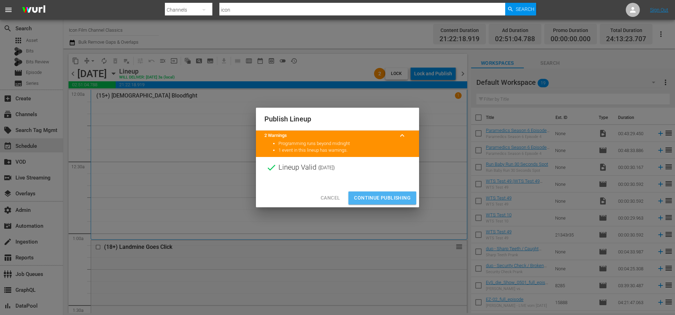
click at [393, 197] on span "Continue Publishing" at bounding box center [382, 197] width 57 height 9
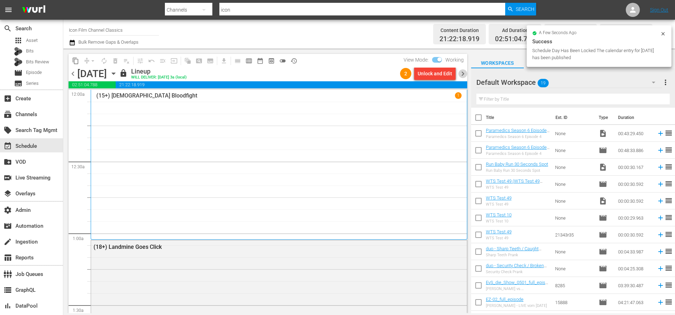
click at [464, 74] on span "chevron_right" at bounding box center [463, 73] width 9 height 9
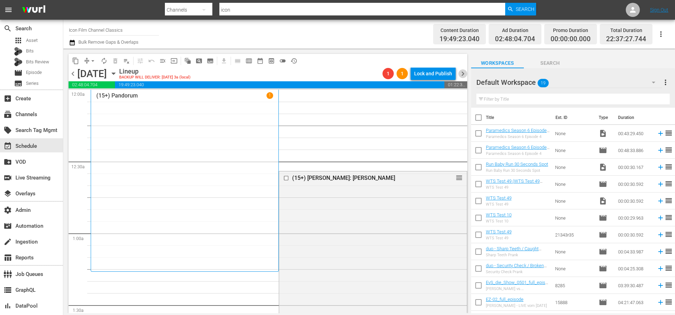
click at [463, 72] on span "chevron_right" at bounding box center [463, 73] width 9 height 9
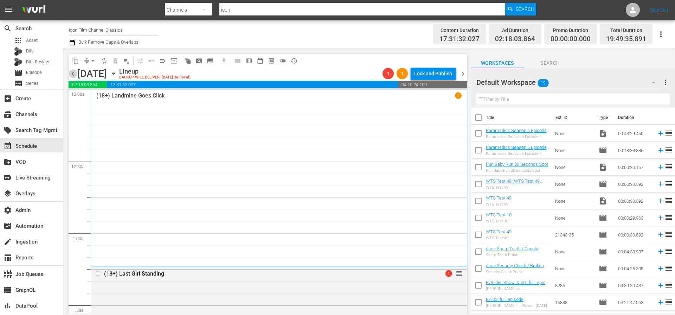
click at [75, 75] on span "chevron_left" at bounding box center [73, 73] width 9 height 9
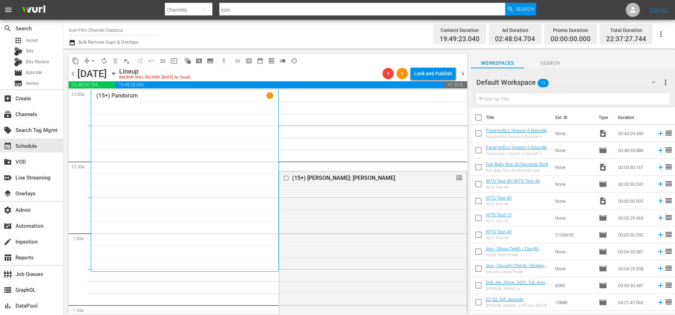
click at [75, 75] on span "chevron_left" at bounding box center [73, 73] width 9 height 9
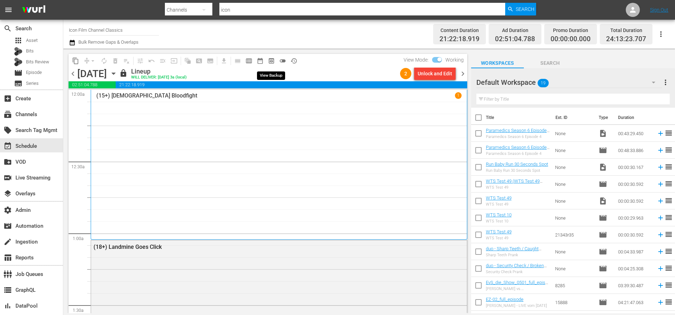
click at [273, 60] on span "preview_outlined" at bounding box center [271, 60] width 7 height 7
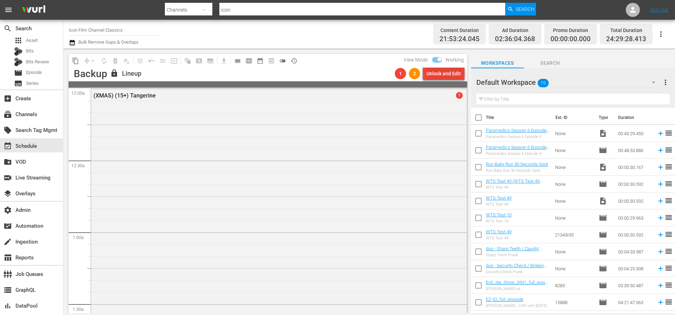
click at [453, 75] on div "Unlock and Edit" at bounding box center [444, 73] width 34 height 13
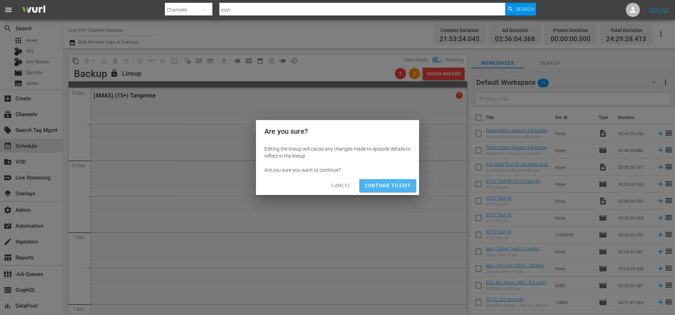
click at [399, 186] on span "Continue to Edit" at bounding box center [388, 185] width 46 height 9
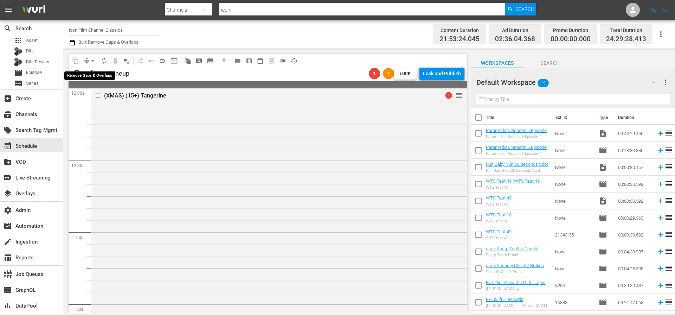
click at [88, 60] on button "arrow_drop_down" at bounding box center [92, 60] width 11 height 11
click at [87, 74] on li "Align to Midnight" at bounding box center [93, 75] width 58 height 12
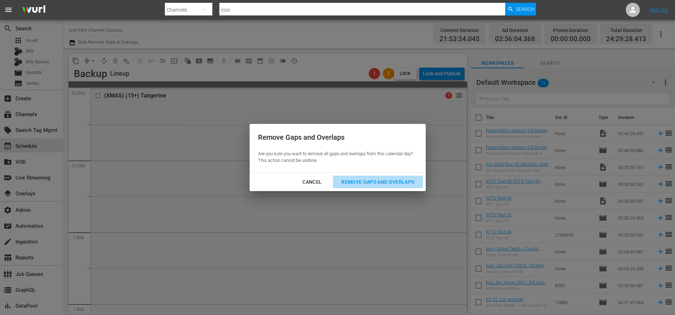
click at [363, 180] on div "Remove Gaps and Overlaps" at bounding box center [378, 182] width 84 height 9
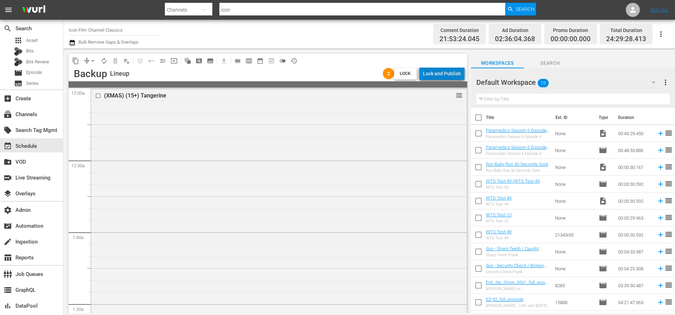
click at [451, 75] on div "Lock and Publish" at bounding box center [442, 73] width 38 height 13
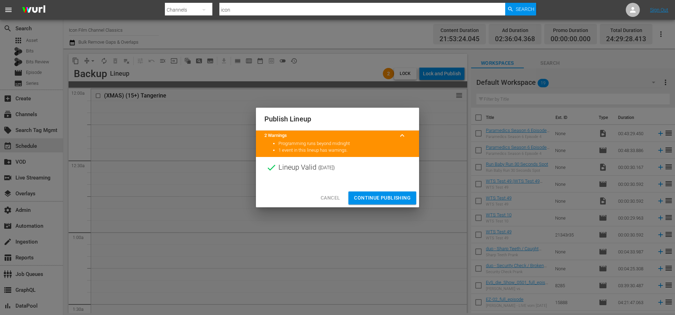
click at [406, 196] on span "Continue Publishing" at bounding box center [382, 197] width 57 height 9
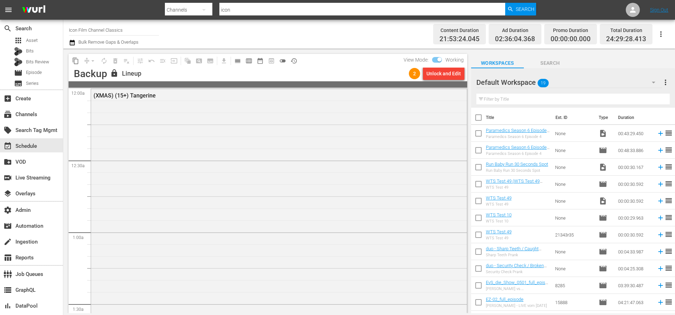
click at [354, 72] on div "lock Lineup" at bounding box center [258, 73] width 296 height 9
click at [355, 73] on div "lock Lineup" at bounding box center [258, 73] width 296 height 9
click at [438, 60] on input "checkbox" at bounding box center [439, 60] width 15 height 5
checkbox input "false"
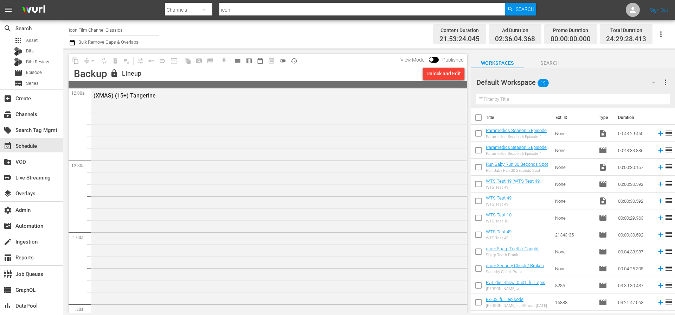
click at [355, 68] on div "Backup lock Lineup Unlock and Edit" at bounding box center [268, 75] width 399 height 14
click at [239, 63] on span "calendar_view_day_outlined" at bounding box center [237, 60] width 7 height 7
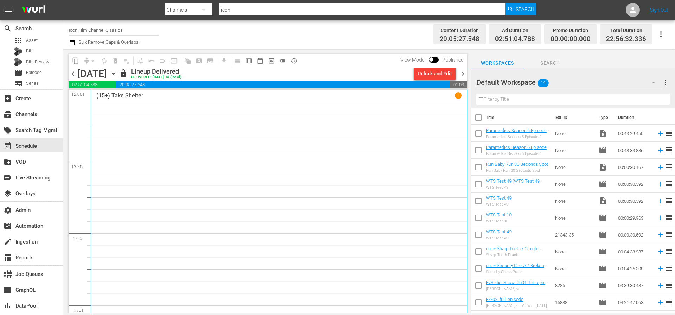
click at [333, 62] on div "content_copy compress arrow_drop_down autorenew_outlined delete_forever_outline…" at bounding box center [268, 61] width 399 height 14
click at [437, 59] on input "checkbox" at bounding box center [431, 60] width 15 height 5
checkbox input "true"
click at [430, 75] on div "Unlock and Edit" at bounding box center [435, 73] width 34 height 13
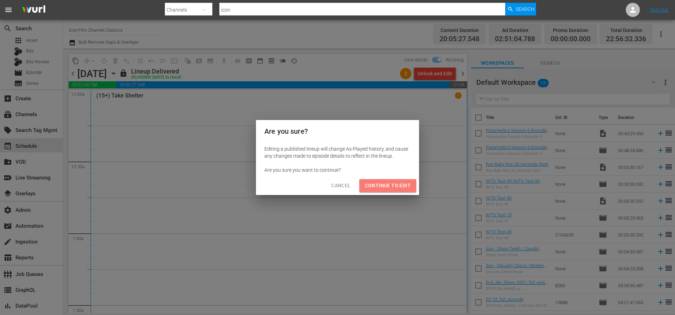
click at [409, 184] on span "Continue to Edit" at bounding box center [388, 185] width 46 height 9
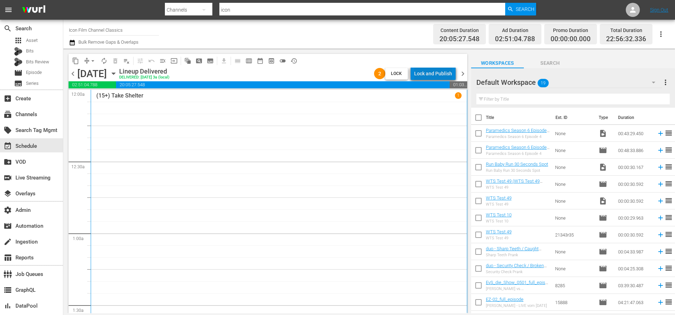
click at [443, 75] on div "Lock and Publish" at bounding box center [433, 73] width 38 height 13
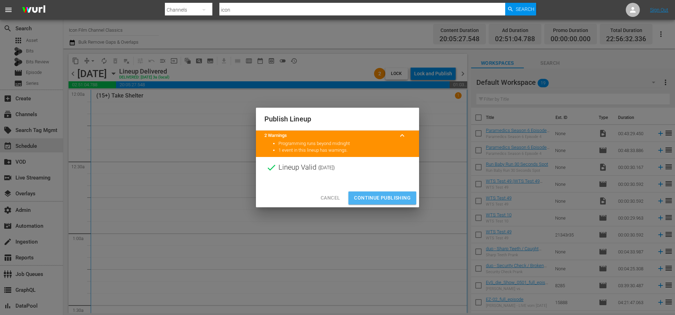
click at [395, 196] on span "Continue Publishing" at bounding box center [382, 197] width 57 height 9
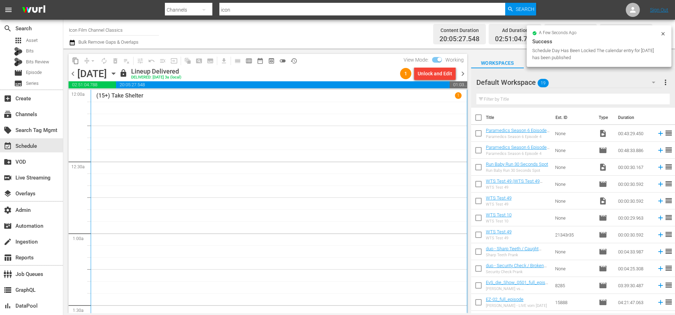
click at [464, 74] on span "chevron_right" at bounding box center [463, 73] width 9 height 9
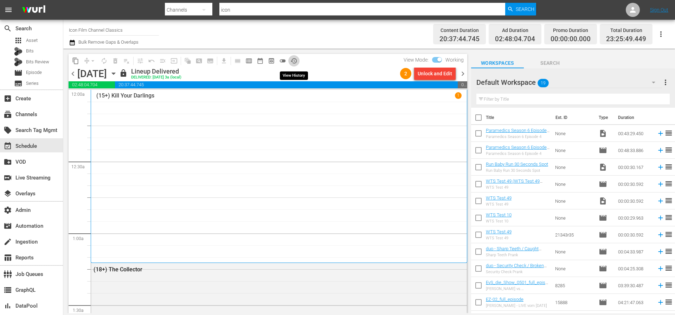
click at [296, 61] on span "history_outlined" at bounding box center [294, 60] width 7 height 7
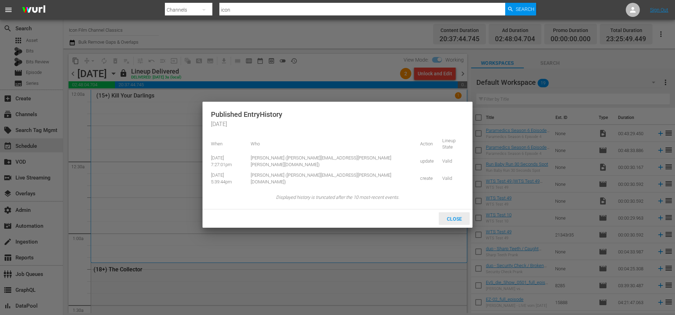
click at [454, 216] on span "Close" at bounding box center [454, 219] width 26 height 6
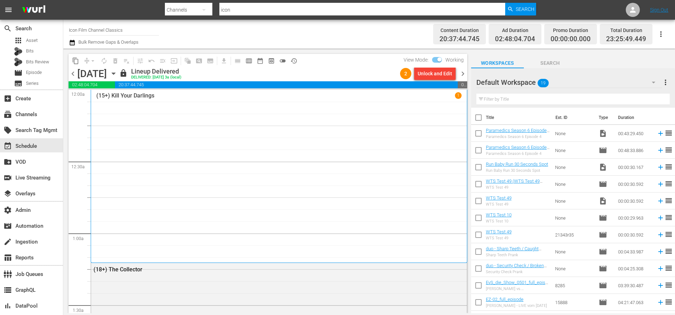
click at [350, 62] on div "content_copy compress arrow_drop_down autorenew_outlined delete_forever_outline…" at bounding box center [268, 61] width 399 height 14
click at [348, 64] on div "content_copy compress arrow_drop_down autorenew_outlined delete_forever_outline…" at bounding box center [268, 61] width 399 height 14
click at [248, 125] on div "(15+) Kill Your Darlings 1" at bounding box center [279, 176] width 366 height 168
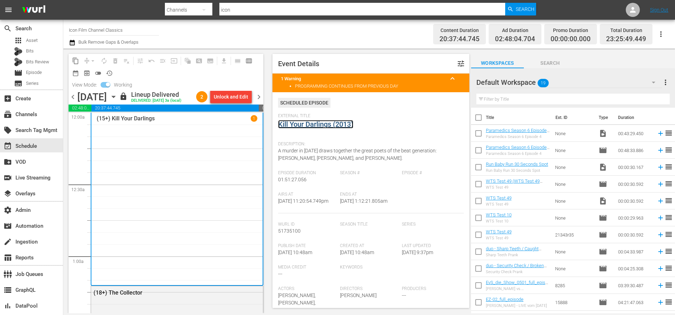
click at [309, 124] on link "Kill Your Darlings (2013)" at bounding box center [315, 124] width 75 height 8
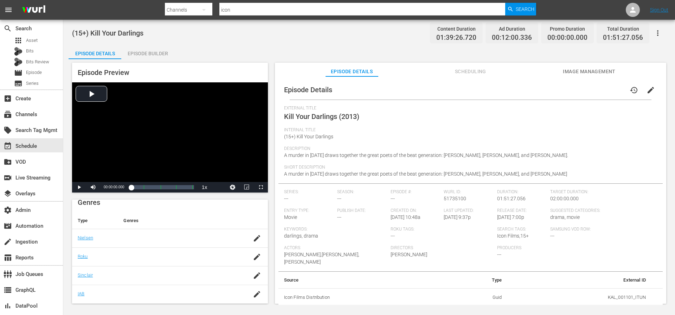
scroll to position [125, 0]
click at [584, 69] on span "Image Management" at bounding box center [589, 71] width 53 height 9
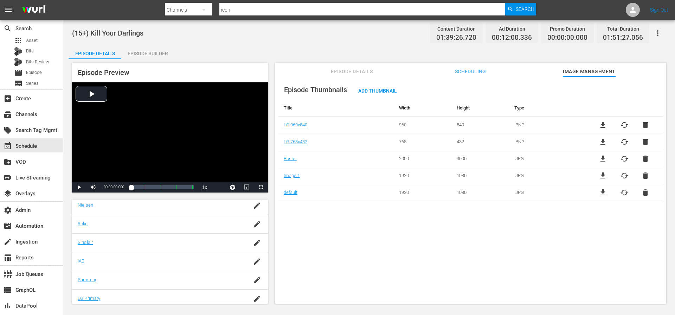
drag, startPoint x: 334, startPoint y: 38, endPoint x: 339, endPoint y: 38, distance: 4.9
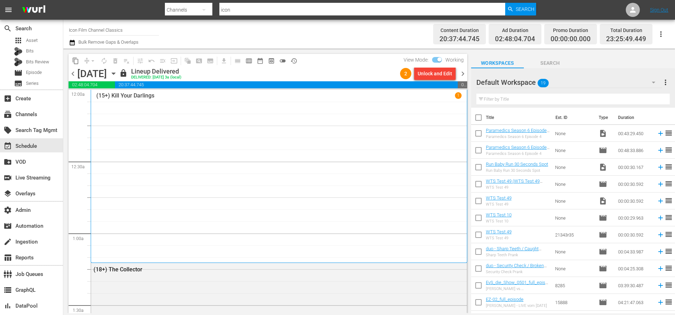
click at [252, 148] on div "(15+) Kill Your Darlings 1" at bounding box center [279, 176] width 366 height 168
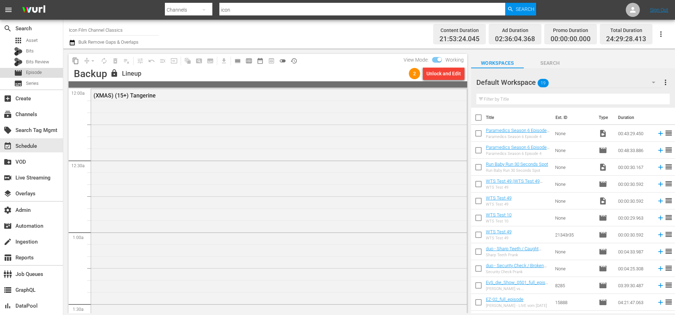
click at [39, 70] on span "Episode" at bounding box center [34, 72] width 16 height 7
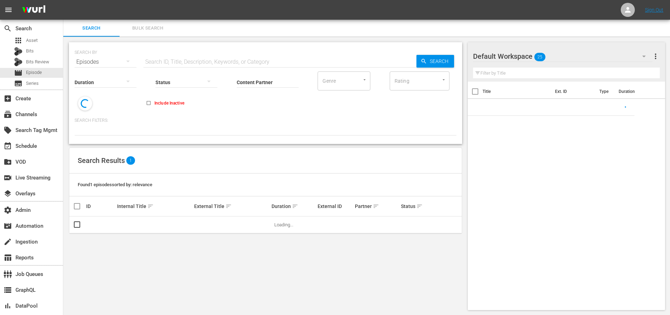
click at [196, 55] on input "text" at bounding box center [280, 61] width 273 height 17
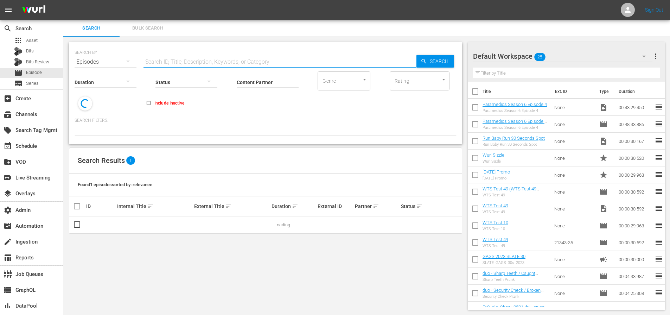
click at [195, 56] on input "text" at bounding box center [280, 61] width 273 height 17
paste input "68351045"
type input "68351045"
click at [430, 59] on span "Search" at bounding box center [440, 61] width 27 height 13
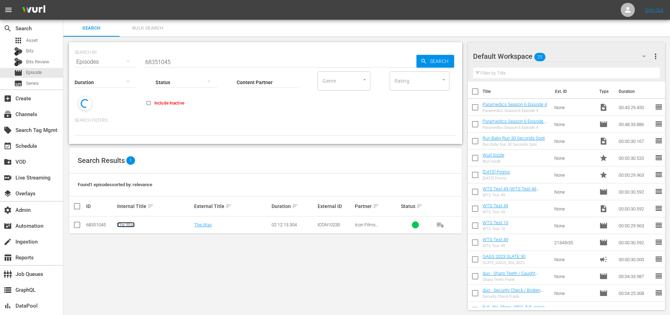
click at [126, 225] on link "The Way" at bounding box center [126, 224] width 18 height 5
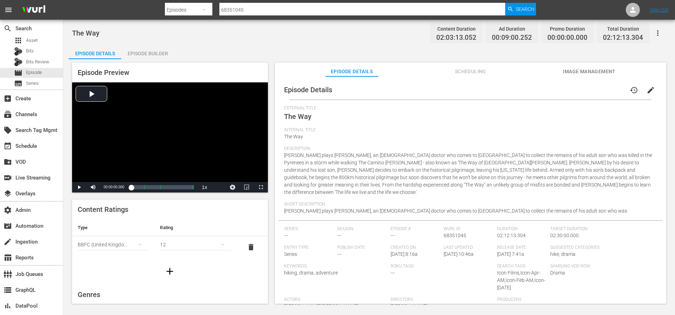
click at [585, 72] on span "Image Management" at bounding box center [589, 71] width 53 height 9
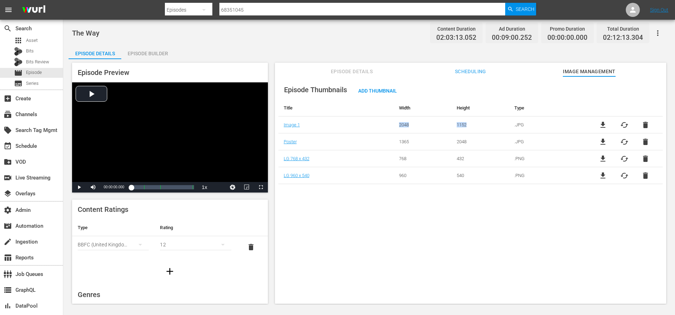
drag, startPoint x: 468, startPoint y: 126, endPoint x: 398, endPoint y: 125, distance: 70.0
click at [398, 125] on tr "Image 1 2048 1152 .JPG file_download cached delete" at bounding box center [471, 124] width 384 height 17
copy tr "2048 1152"
click at [473, 205] on div "Episode Thumbnails Add Thumbnail Title Width Height Type Image 1 2048 1152 .JPG…" at bounding box center [471, 193] width 392 height 234
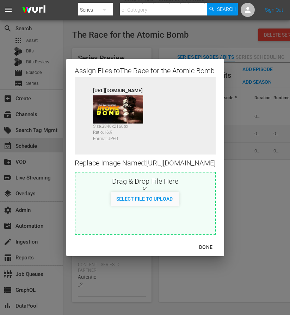
click at [236, 30] on div "Assign Files to The Race for the Atomic Bomb Source [URL][DOMAIN_NAME] Size: 38…" at bounding box center [144, 157] width 273 height 298
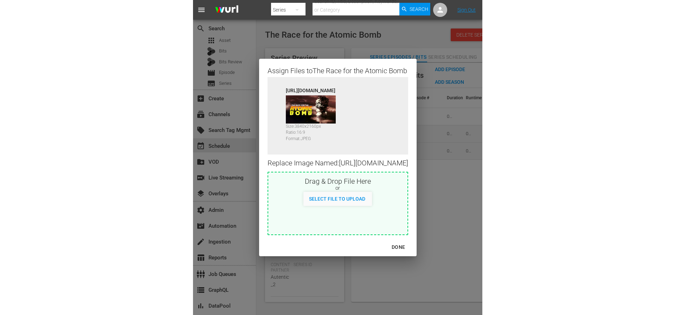
scroll to position [232, 67]
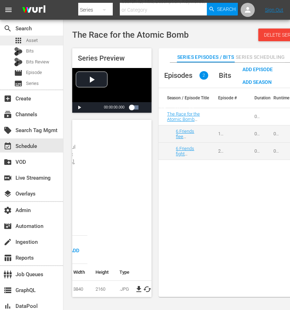
click at [42, 43] on div "apps Asset" at bounding box center [31, 41] width 63 height 10
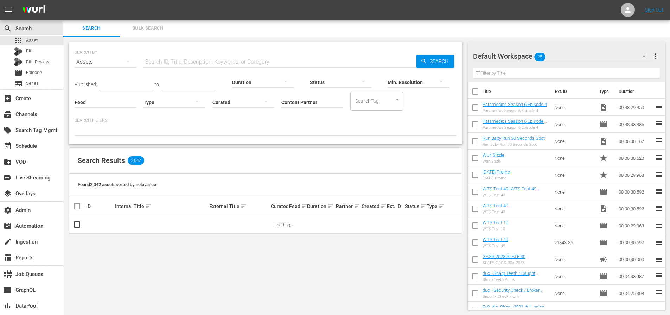
click at [289, 5] on nav "menu Sign Out" at bounding box center [335, 10] width 670 height 20
click at [236, 62] on input "text" at bounding box center [280, 61] width 273 height 17
paste input "68351045"
type input "68351045"
click at [289, 64] on span "Search" at bounding box center [440, 61] width 27 height 13
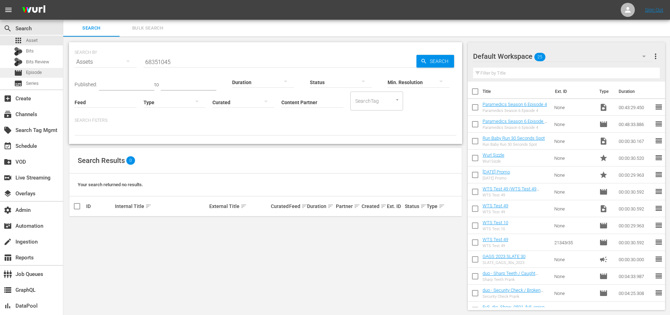
click at [44, 72] on div "movie Episode" at bounding box center [31, 73] width 63 height 10
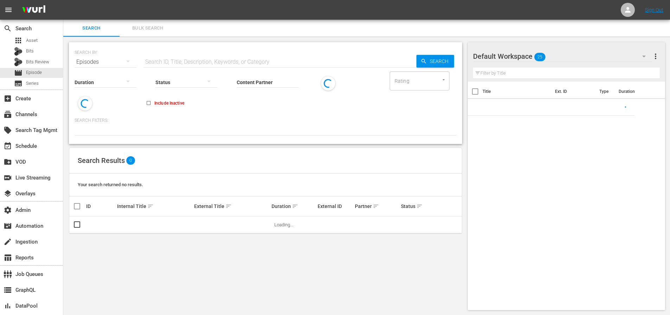
click at [196, 63] on input "text" at bounding box center [280, 61] width 273 height 17
paste input "68351045"
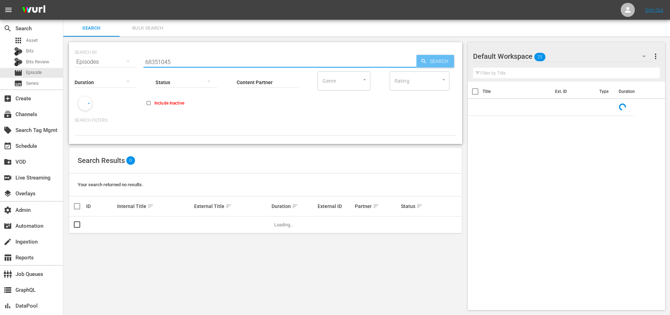
type input "68351045"
click at [289, 65] on div "Search" at bounding box center [436, 61] width 38 height 13
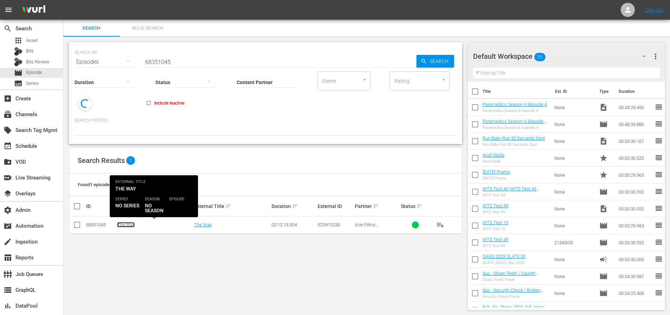
click at [129, 225] on link "The Way" at bounding box center [126, 224] width 18 height 5
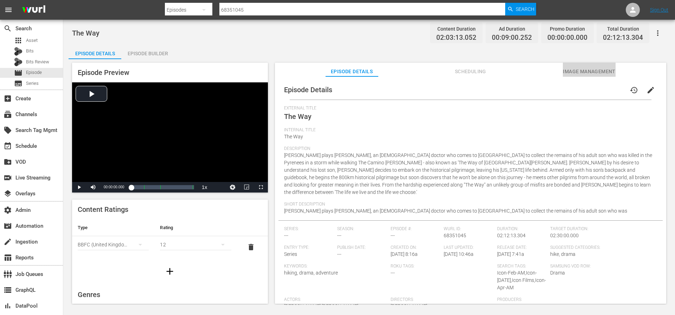
click at [289, 75] on span "Image Management" at bounding box center [589, 71] width 53 height 9
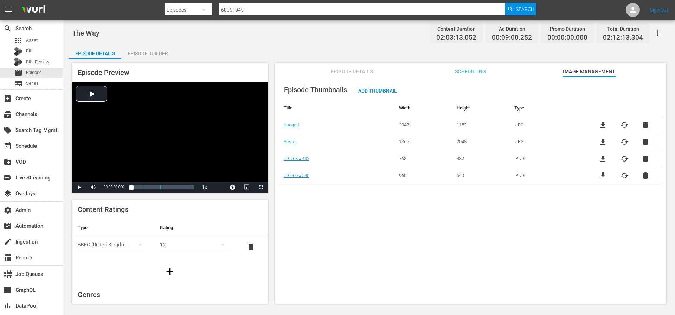
click at [289, 67] on span "Scheduling" at bounding box center [470, 71] width 53 height 9
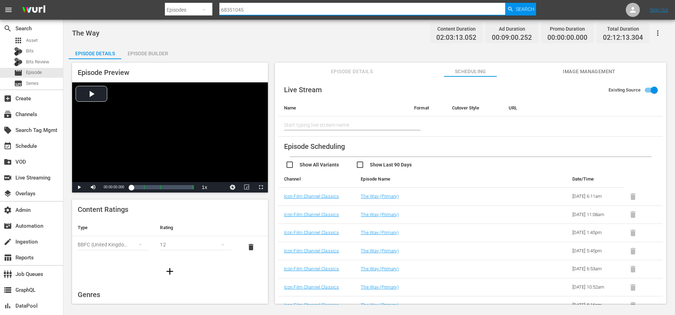
click at [283, 8] on input "68351045" at bounding box center [363, 9] width 286 height 17
paste input "50"
type input "68351050"
click at [289, 10] on icon "button" at bounding box center [511, 9] width 6 height 6
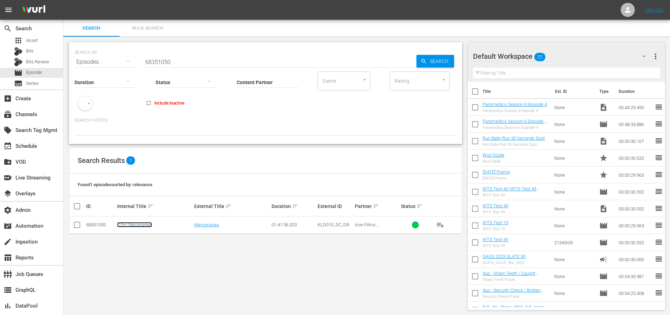
click at [141, 225] on link "(15+) Mecenaries" at bounding box center [134, 224] width 35 height 5
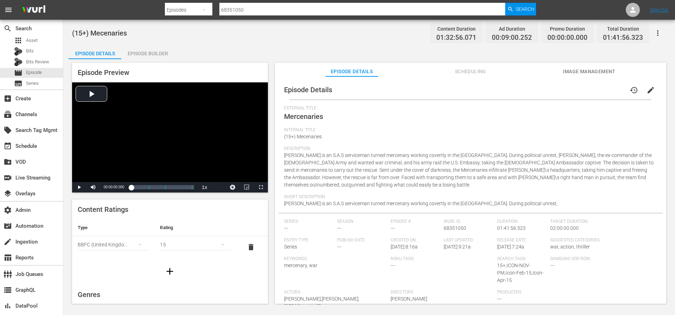
click at [289, 73] on span "Image Management" at bounding box center [589, 71] width 53 height 9
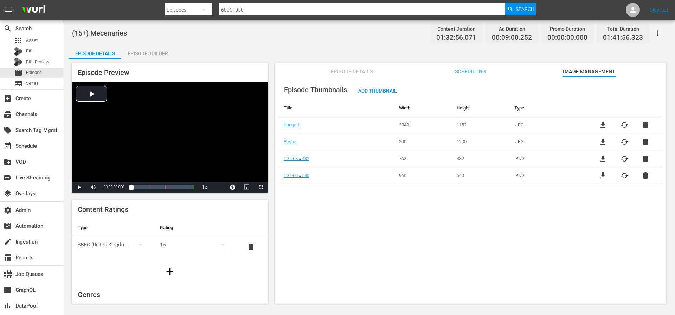
click at [289, 259] on div "Episode Thumbnails Add Thumbnail Title Width Height Type Image 1 2048 1152 .JPG…" at bounding box center [471, 193] width 392 height 234
click at [289, 199] on div "Episode Thumbnails Add Thumbnail Title Width Height Type Image 1 2048 1152 .JPG…" at bounding box center [471, 193] width 392 height 234
click at [289, 204] on div "Episode Thumbnails Add Thumbnail Title Width Height Type Image 1 2048 1152 .JPG…" at bounding box center [471, 193] width 392 height 234
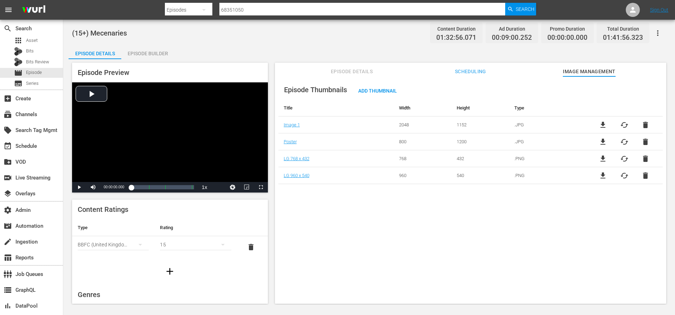
click at [289, 204] on div "Episode Thumbnails Add Thumbnail Title Width Height Type Image 1 2048 1152 .JPG…" at bounding box center [471, 193] width 392 height 234
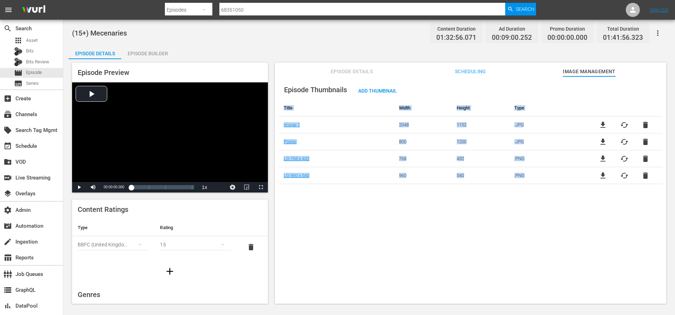
click at [289, 204] on div "Episode Thumbnails Add Thumbnail Title Width Height Type Image 1 2048 1152 .JPG…" at bounding box center [471, 193] width 392 height 234
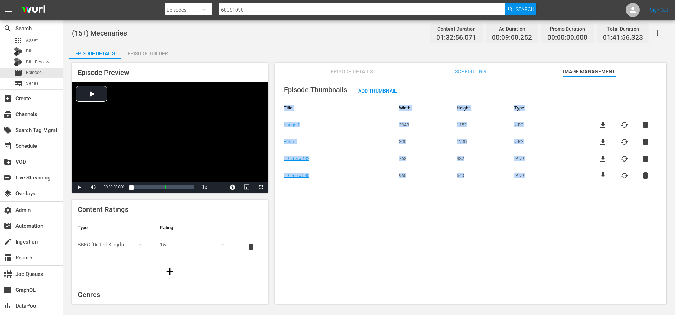
click at [289, 204] on div "Episode Thumbnails Add Thumbnail Title Width Height Type Image 1 2048 1152 .JPG…" at bounding box center [471, 193] width 392 height 234
click at [289, 207] on div "Episode Thumbnails Add Thumbnail Title Width Height Type Image 1 2048 1152 .JPG…" at bounding box center [471, 193] width 392 height 234
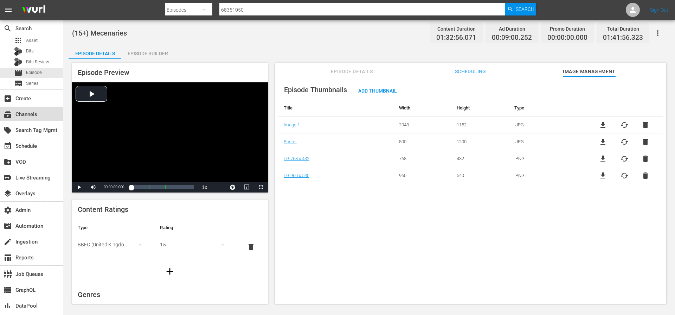
click at [35, 111] on div "subscriptions Channels" at bounding box center [19, 113] width 39 height 6
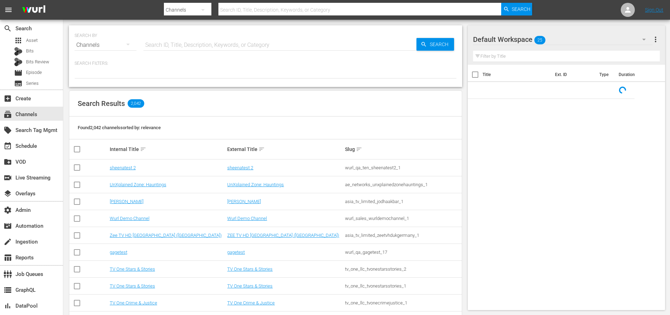
click at [220, 41] on input "text" at bounding box center [280, 45] width 273 height 17
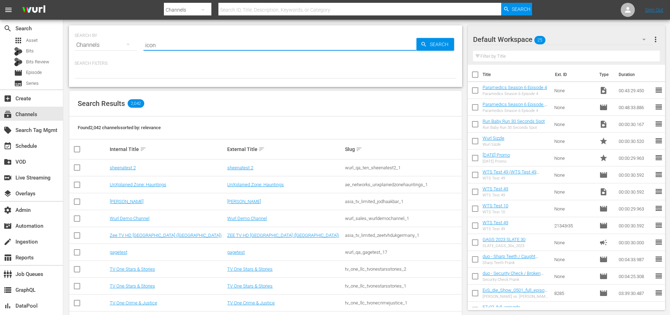
type input "icon"
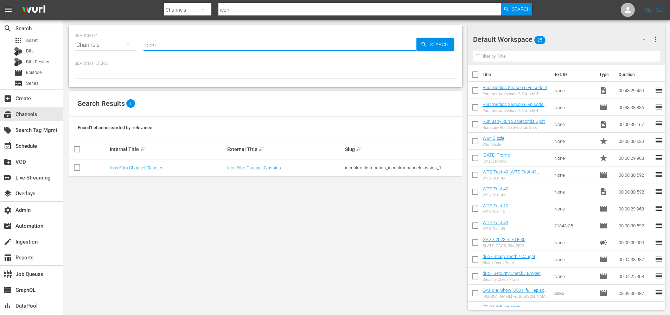
click at [289, 167] on div "iconfilmsdistribution_iconfilmchannelclassics_1" at bounding box center [403, 167] width 116 height 5
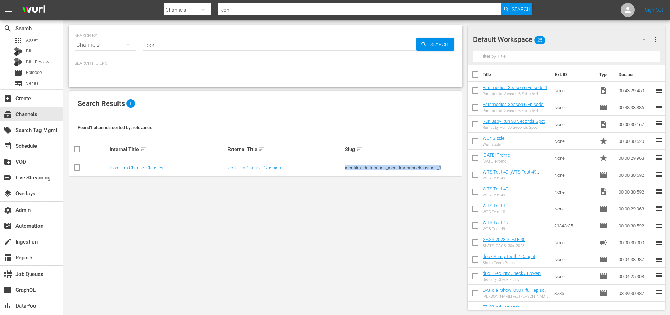
click at [289, 167] on div "iconfilmsdistribution_iconfilmchannelclassics_1" at bounding box center [403, 167] width 116 height 5
copy div "iconfilmsdistribution_iconfilmchannelclassics_1"
click at [38, 71] on span "Episode" at bounding box center [34, 72] width 16 height 7
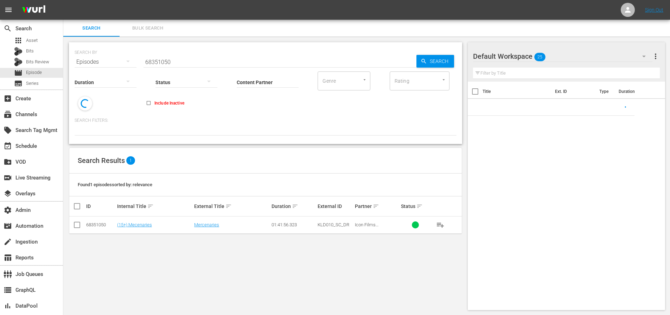
click at [205, 66] on div "Status" at bounding box center [186, 77] width 62 height 25
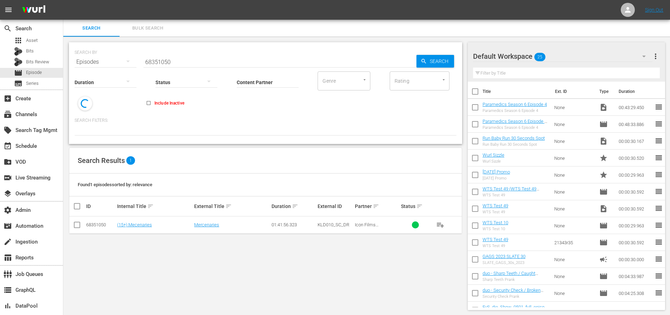
click at [205, 59] on input "68351050" at bounding box center [280, 61] width 273 height 17
paste input "45"
type input "68351045"
click at [289, 55] on div "Search" at bounding box center [436, 61] width 38 height 13
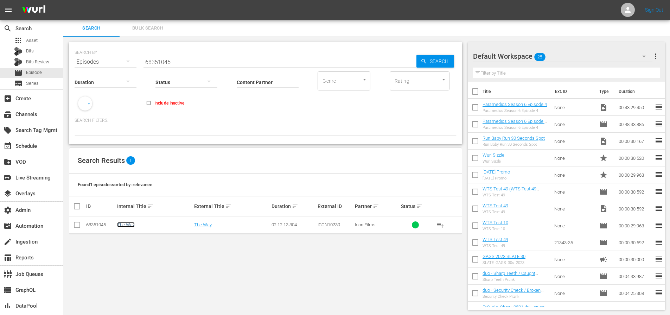
click at [122, 222] on link "The Way" at bounding box center [126, 224] width 18 height 5
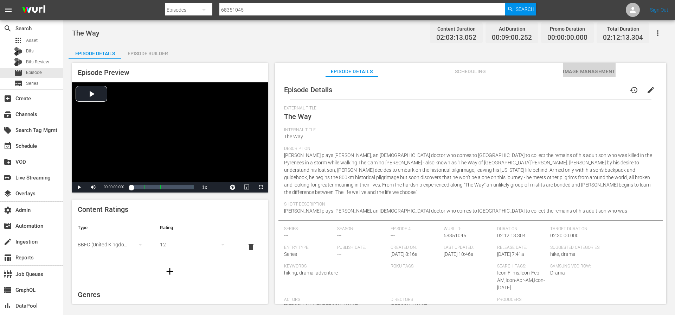
click at [289, 75] on span "Image Management" at bounding box center [589, 71] width 53 height 9
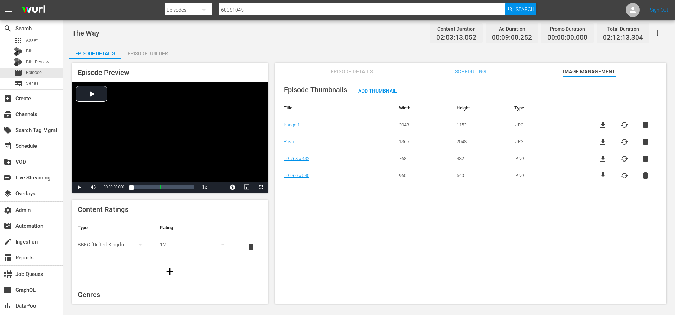
click at [289, 195] on div "Episode Thumbnails Add Thumbnail Title Width Height Type Image 1 2048 1152 .JPG…" at bounding box center [471, 193] width 392 height 234
click at [289, 208] on div "Episode Thumbnails Add Thumbnail Title Width Height Type Image 1 2048 1152 .JPG…" at bounding box center [471, 193] width 392 height 234
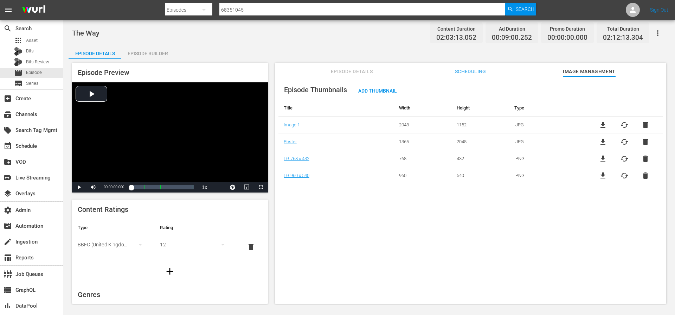
click at [289, 208] on div "Episode Thumbnails Add Thumbnail Title Width Height Type Image 1 2048 1152 .JPG…" at bounding box center [471, 193] width 392 height 234
click at [289, 210] on div "Episode Thumbnails Add Thumbnail Title Width Height Type Image 1 2048 1152 .JPG…" at bounding box center [471, 193] width 392 height 234
click at [30, 112] on div "subscriptions Channels" at bounding box center [19, 113] width 39 height 6
type input "icon"
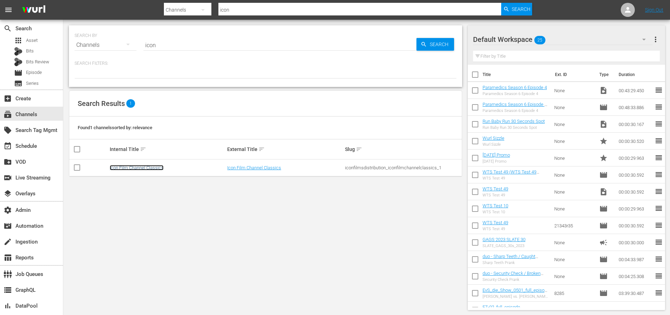
click at [126, 167] on link "Icon Film Channel Classics" at bounding box center [137, 167] width 54 height 5
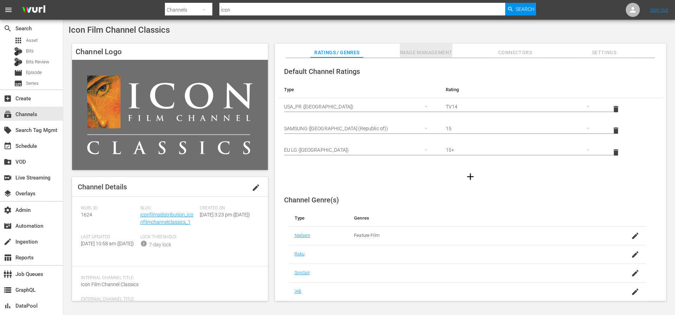
click at [289, 52] on span "Image Management" at bounding box center [426, 52] width 53 height 9
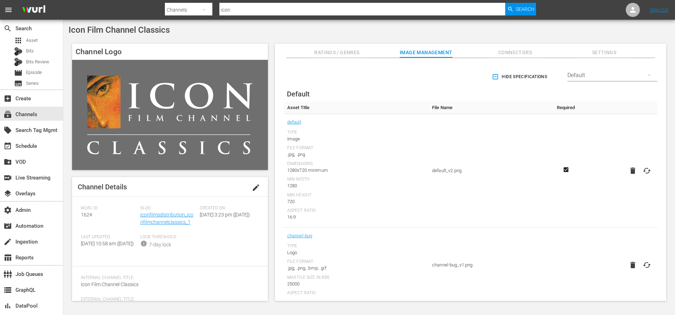
click at [289, 76] on span "Hide Specifications" at bounding box center [521, 76] width 54 height 7
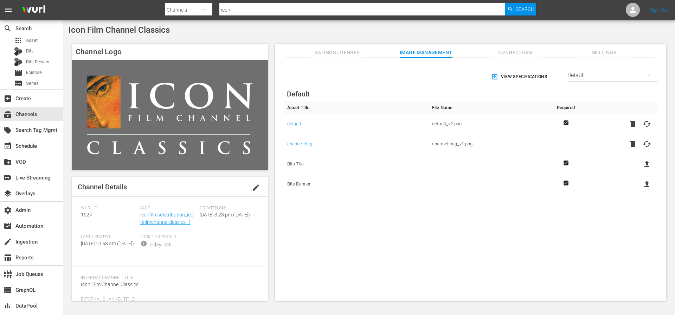
click at [289, 77] on div "Default" at bounding box center [613, 75] width 90 height 20
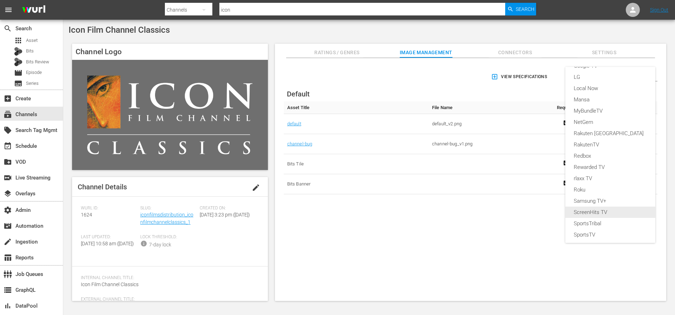
scroll to position [187, 0]
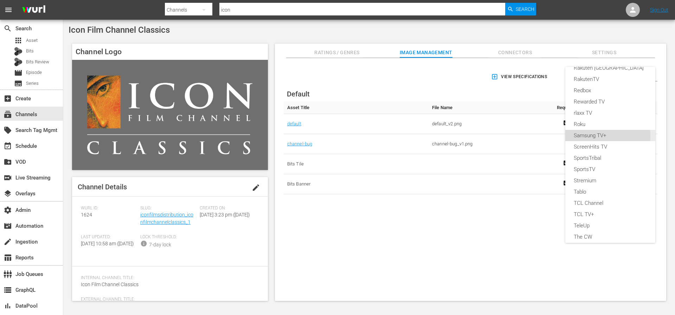
click at [289, 135] on div "Samsung TV+" at bounding box center [610, 135] width 73 height 11
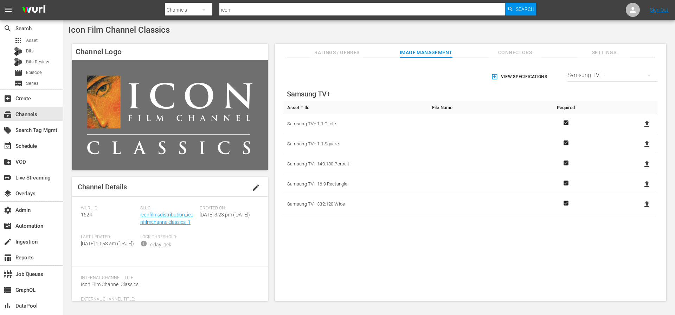
click at [289, 243] on div "View Specifications Select Streamer Samsung TV+ Samsung TV+ Asset Title File Na…" at bounding box center [471, 179] width 392 height 243
click at [289, 244] on div "View Specifications Select Streamer Samsung TV+ Samsung TV+ Asset Title File Na…" at bounding box center [471, 179] width 392 height 243
click at [289, 34] on div "Icon Film Channel Classics" at bounding box center [370, 30] width 602 height 10
click at [289, 76] on div "Samsung TV+" at bounding box center [613, 75] width 90 height 20
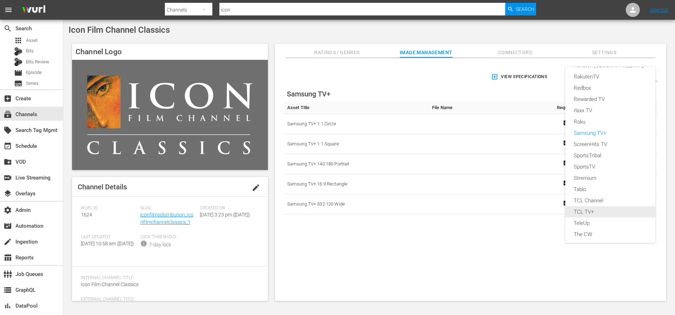
scroll to position [48, 0]
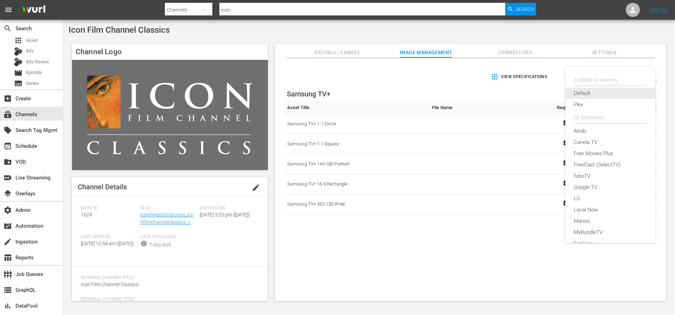
click at [289, 91] on div "Default" at bounding box center [610, 93] width 73 height 11
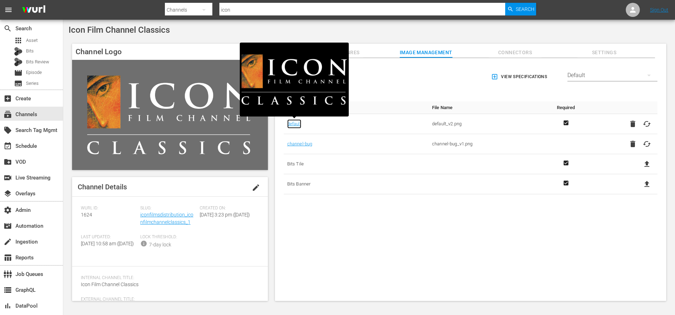
click at [289, 123] on link "default" at bounding box center [294, 123] width 14 height 9
click at [285, 37] on div "Icon Film Channel Classics Channel Logo Channel Details edit Wurl ID: 1624 Slug…" at bounding box center [369, 165] width 612 height 291
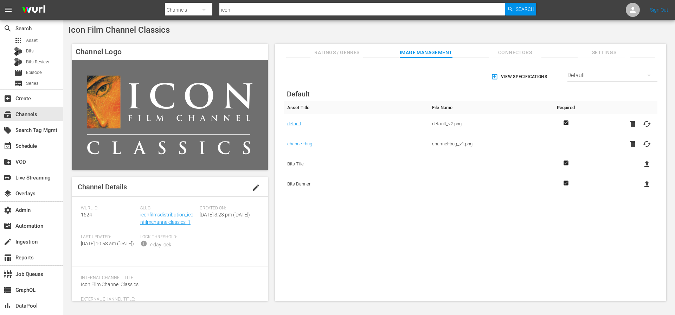
click at [289, 81] on div "View Specifications Select Streamer Default" at bounding box center [471, 77] width 374 height 20
click at [227, 249] on div "Wurl ID: 1624 Slug: iconfilmsdistribution_iconfilmchannelclassics_1 Created On:…" at bounding box center [170, 231] width 178 height 52
click at [289, 78] on div "Default" at bounding box center [613, 75] width 90 height 20
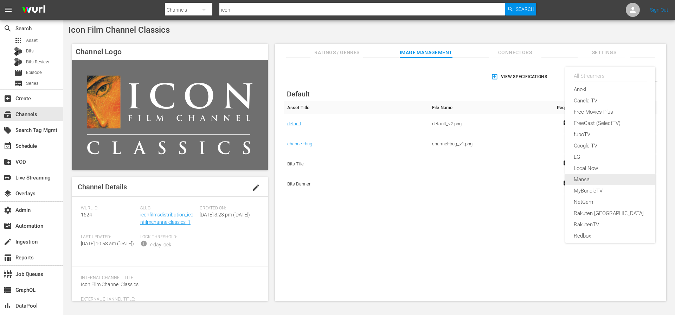
scroll to position [123, 0]
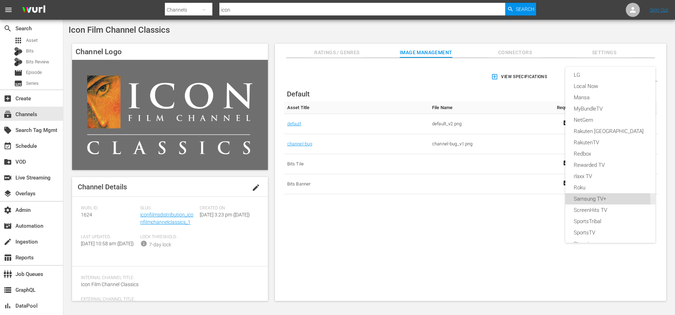
click at [289, 200] on div "Samsung TV+" at bounding box center [610, 198] width 73 height 11
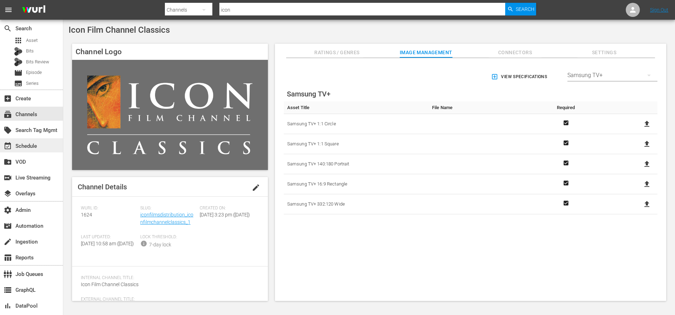
click at [22, 147] on div "event_available Schedule" at bounding box center [19, 145] width 39 height 6
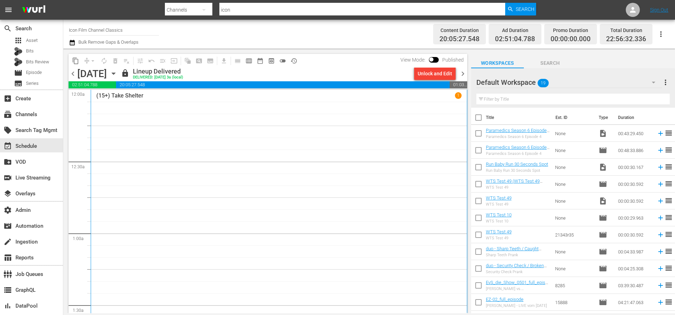
click at [289, 75] on span "chevron_right" at bounding box center [463, 73] width 9 height 9
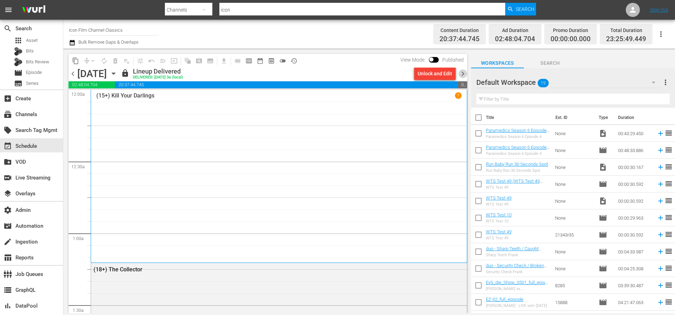
click at [289, 75] on span "chevron_right" at bounding box center [463, 73] width 9 height 9
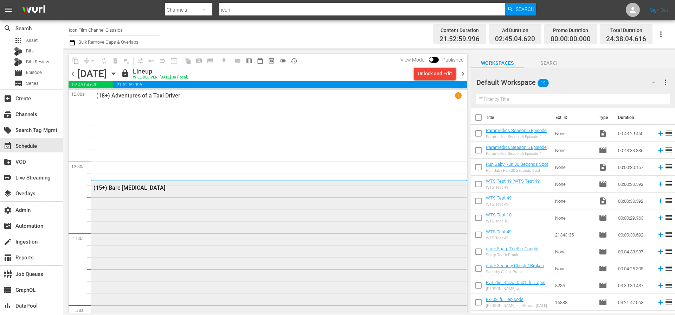
click at [274, 206] on div "(15+) Bare [MEDICAL_DATA]" at bounding box center [279, 287] width 376 height 212
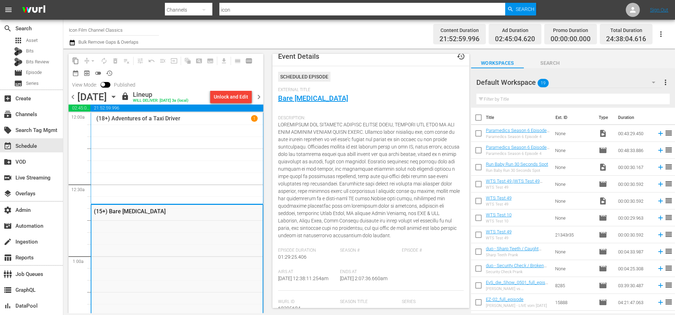
scroll to position [8, 0]
click at [289, 99] on link "Bare [MEDICAL_DATA]" at bounding box center [313, 98] width 70 height 8
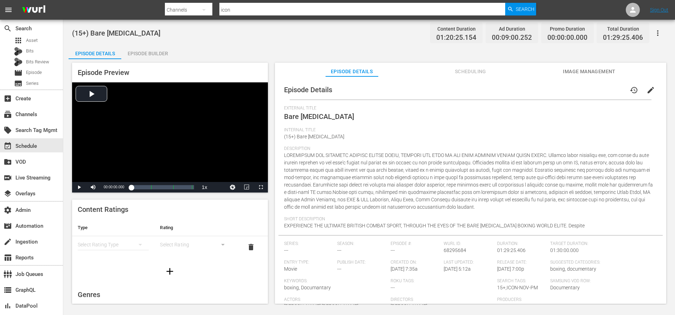
click at [289, 71] on span "Image Management" at bounding box center [589, 71] width 53 height 9
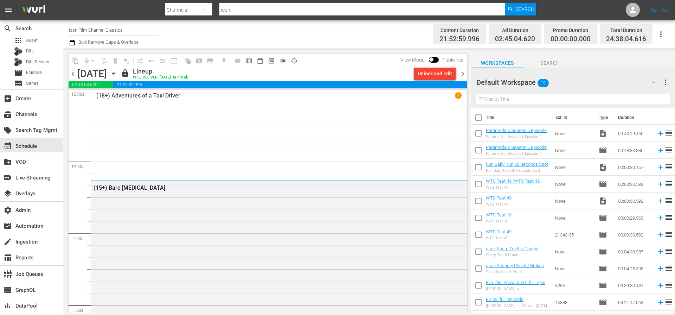
scroll to position [158, 0]
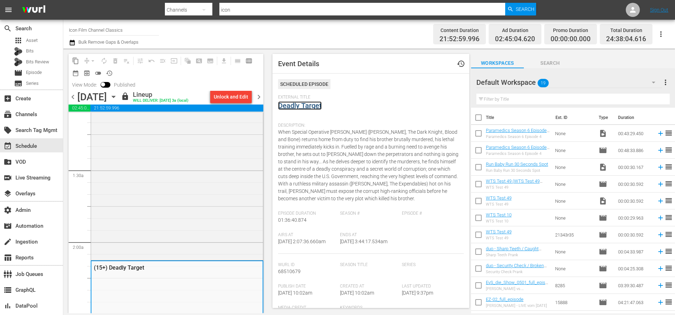
click at [289, 106] on link "Deadly Target" at bounding box center [300, 105] width 44 height 8
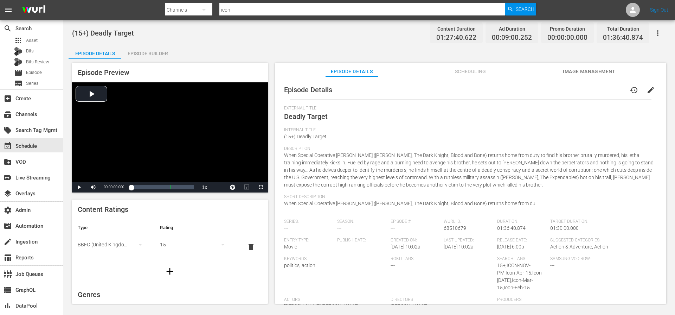
click at [289, 71] on span "Image Management" at bounding box center [589, 71] width 53 height 9
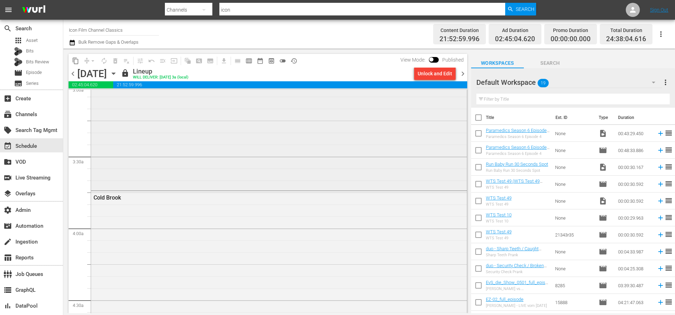
scroll to position [471, 0]
click at [289, 196] on div "Cold Brook" at bounding box center [279, 291] width 376 height 272
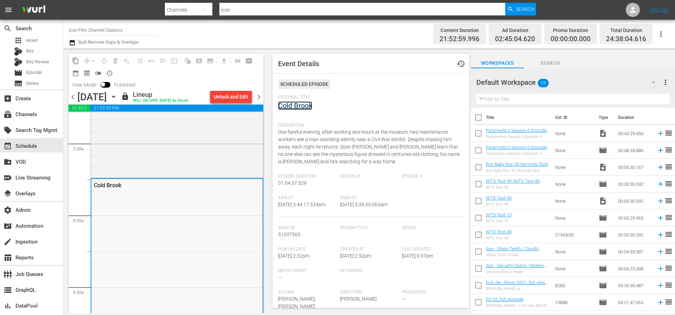
click at [289, 106] on link "Cold Brook" at bounding box center [295, 105] width 34 height 8
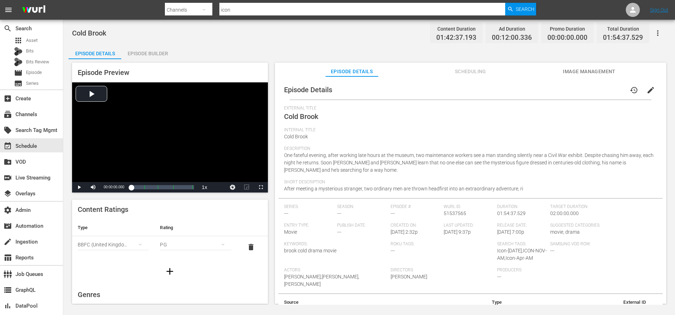
click at [289, 72] on span "Image Management" at bounding box center [589, 71] width 53 height 9
